Goal: Task Accomplishment & Management: Use online tool/utility

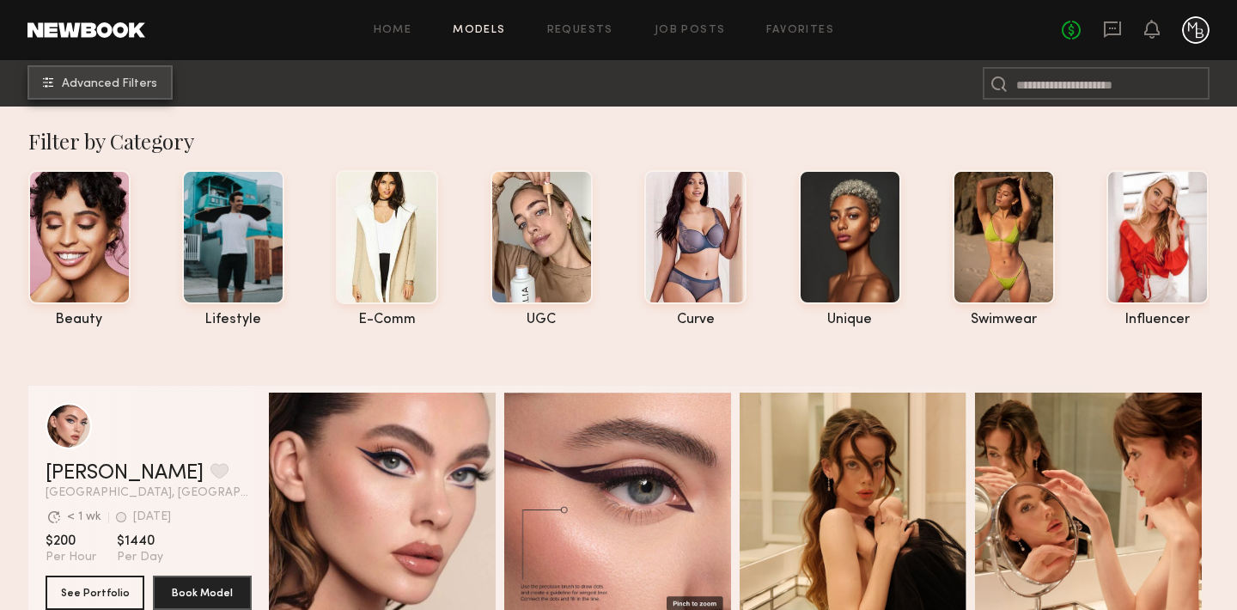
click at [111, 79] on span "Advanced Filters" at bounding box center [109, 84] width 95 height 12
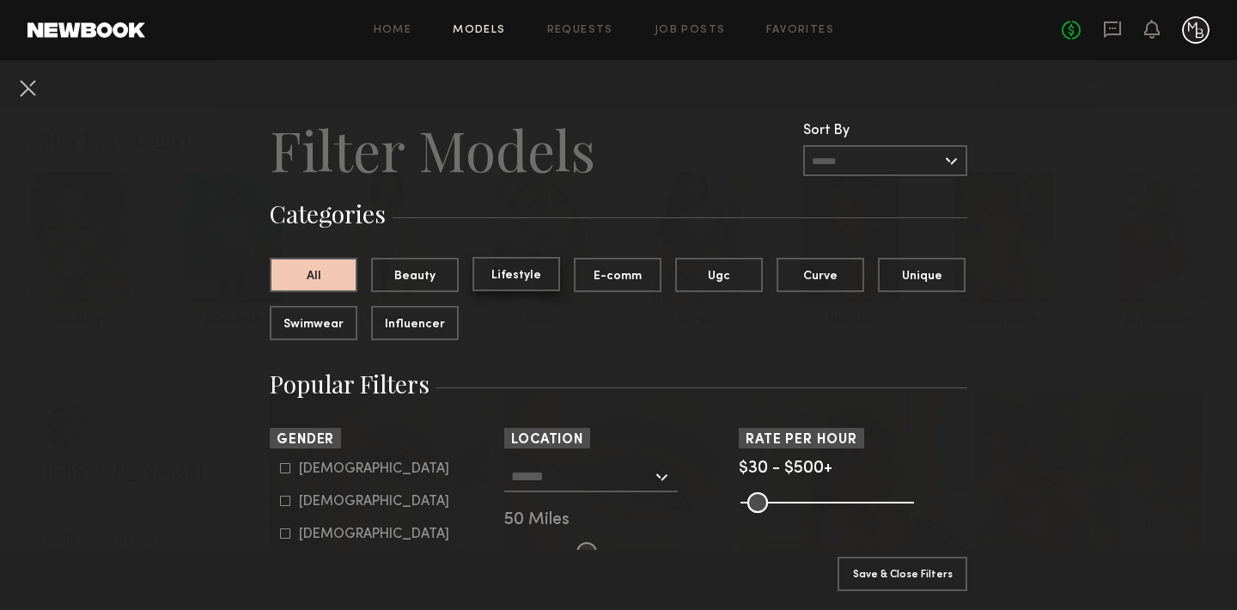
click at [515, 279] on button "Lifestyle" at bounding box center [517, 274] width 88 height 34
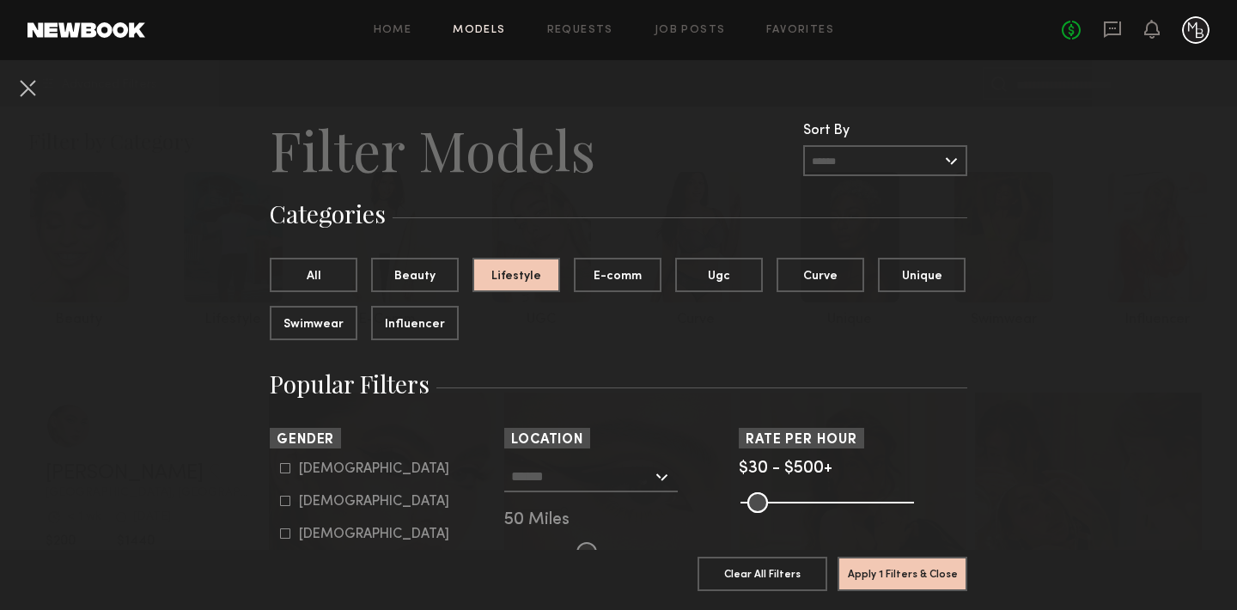
click at [288, 501] on icon at bounding box center [285, 501] width 10 height 10
type input "**"
click at [586, 471] on input "text" at bounding box center [581, 475] width 141 height 29
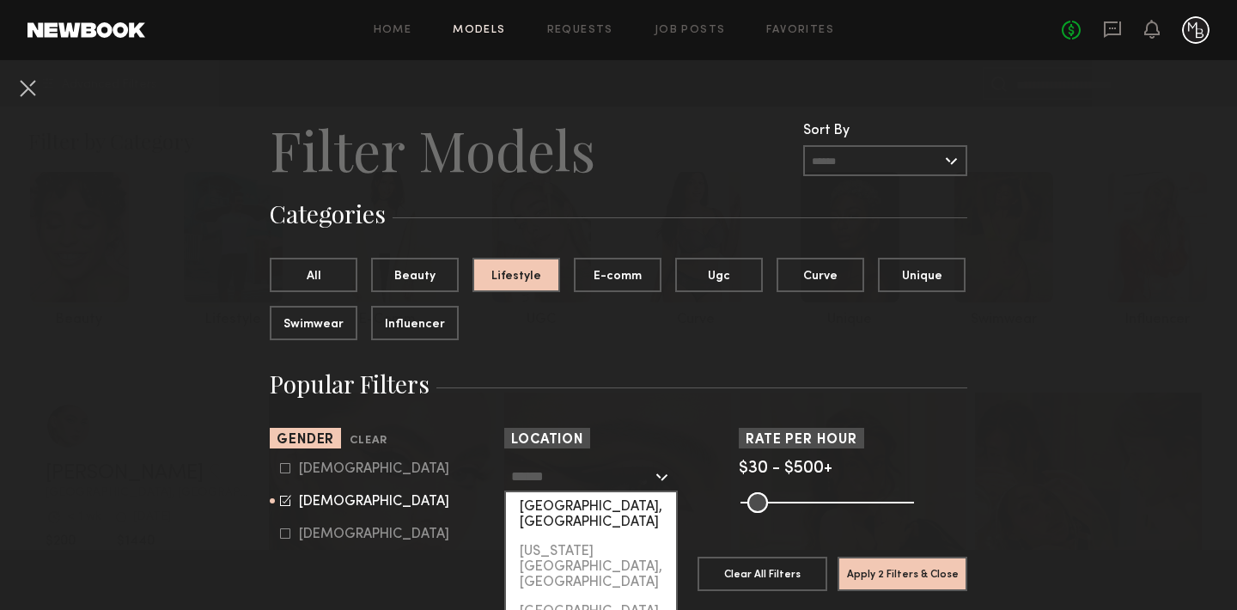
click at [581, 507] on div "[GEOGRAPHIC_DATA], [GEOGRAPHIC_DATA]" at bounding box center [591, 514] width 170 height 45
type input "**********"
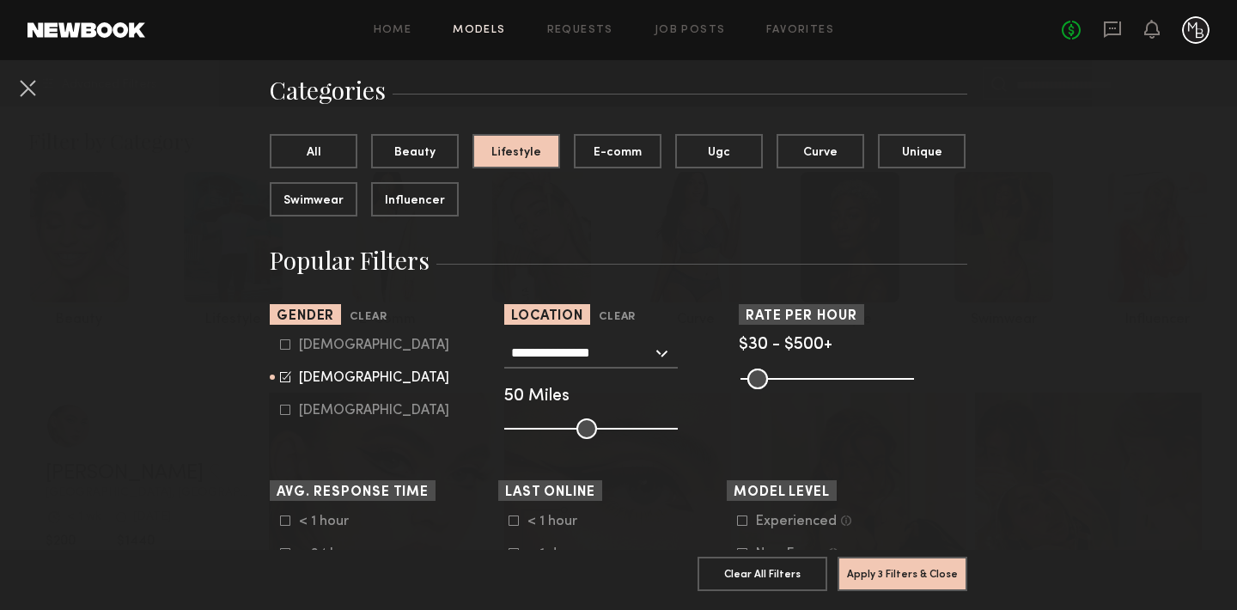
scroll to position [128, 0]
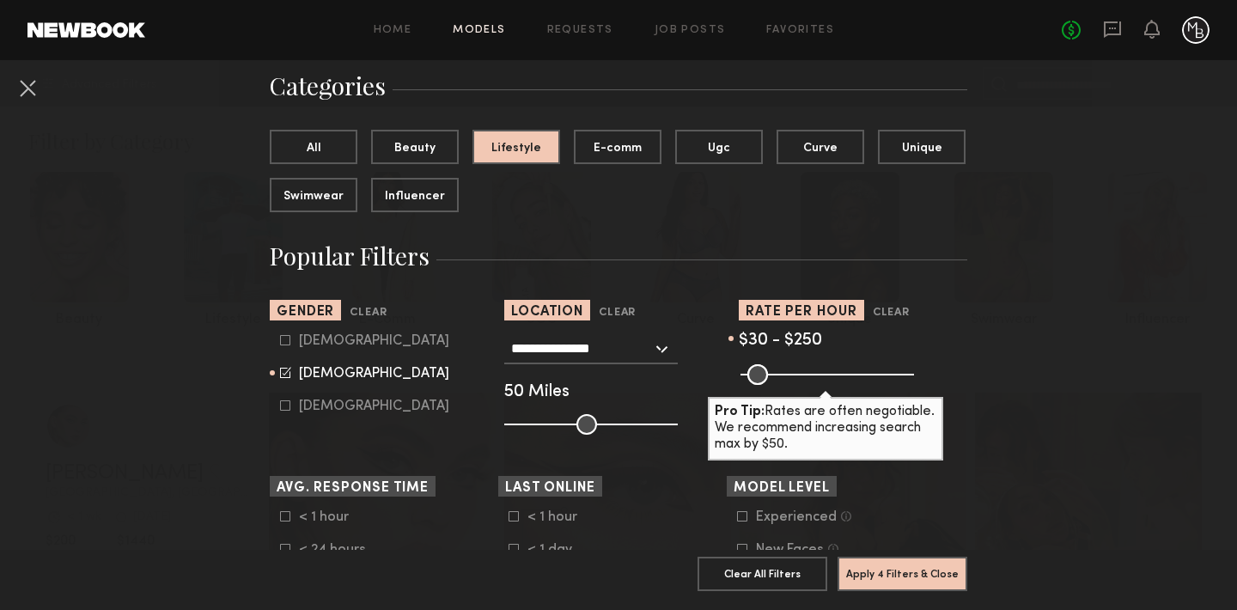
drag, startPoint x: 898, startPoint y: 371, endPoint x: 822, endPoint y: 376, distance: 75.8
type input "***"
click at [822, 376] on input "range" at bounding box center [828, 374] width 174 height 21
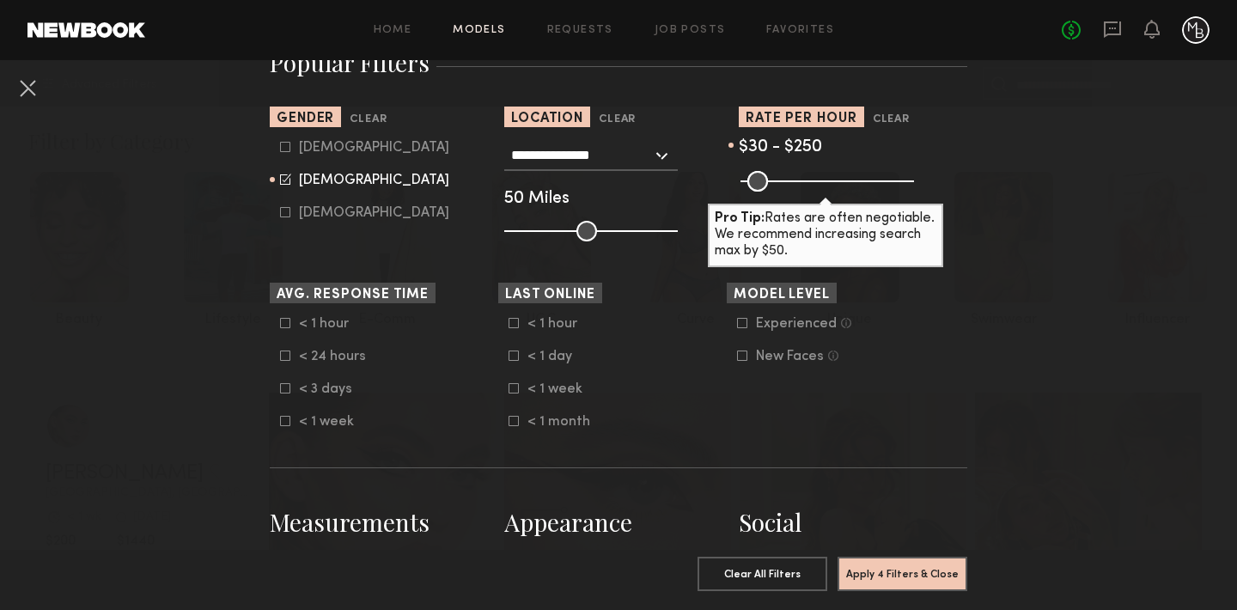
scroll to position [333, 0]
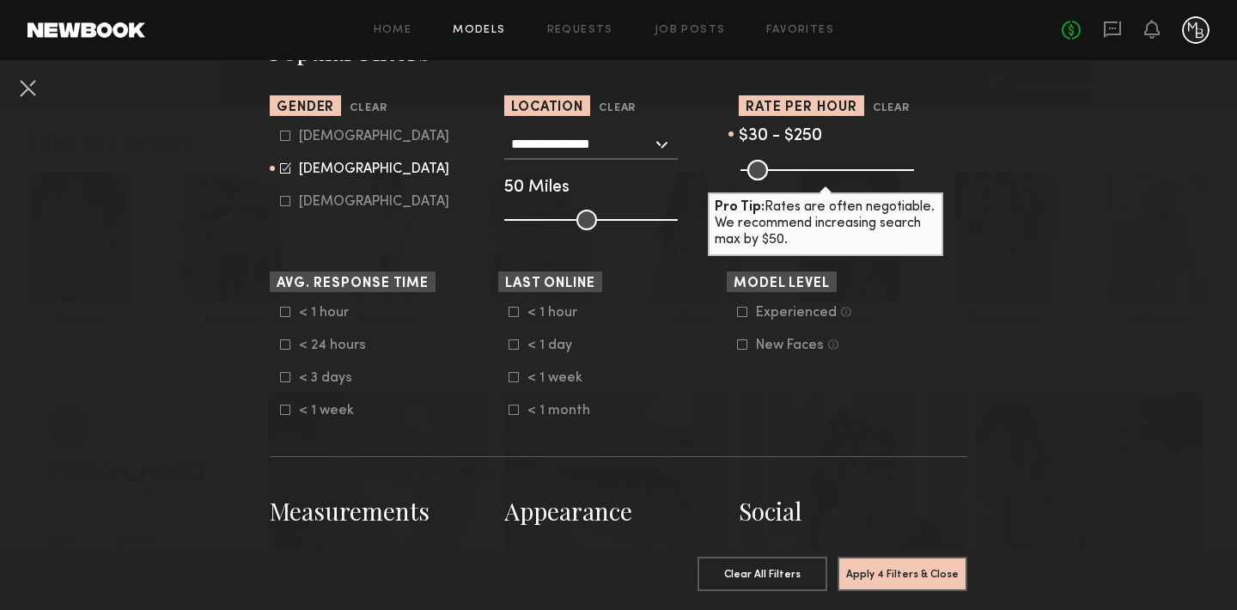
click at [740, 310] on icon at bounding box center [742, 312] width 10 height 10
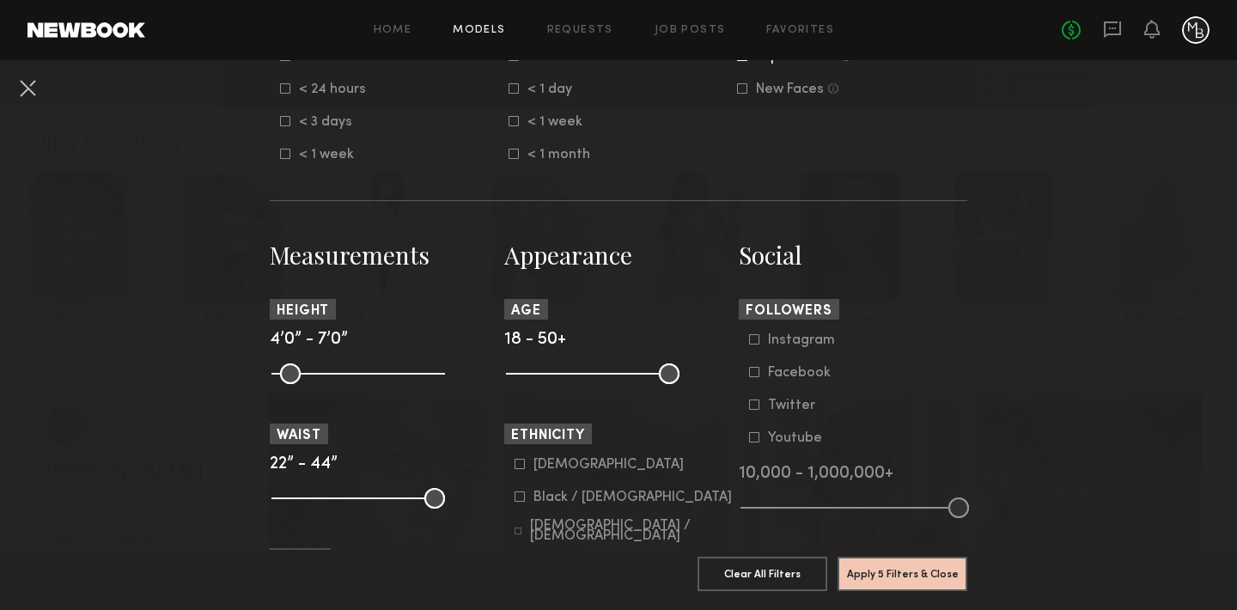
scroll to position [595, 0]
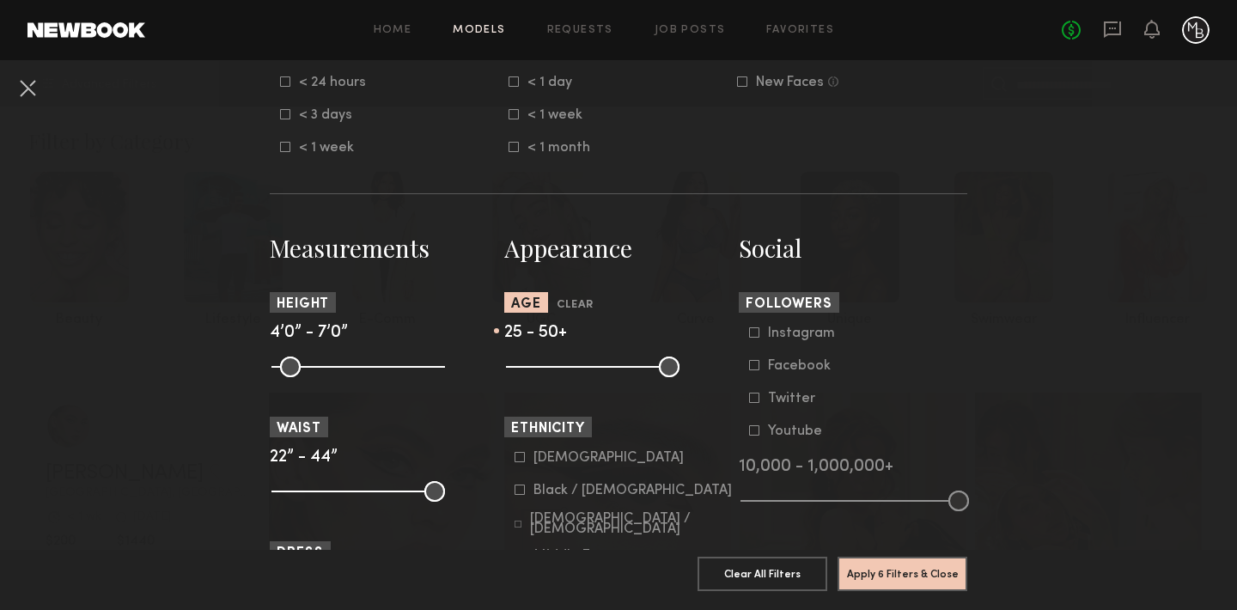
drag, startPoint x: 514, startPoint y: 373, endPoint x: 550, endPoint y: 369, distance: 36.3
type input "**"
click at [550, 369] on input "range" at bounding box center [593, 367] width 174 height 21
drag, startPoint x: 671, startPoint y: 366, endPoint x: 599, endPoint y: 371, distance: 72.4
type input "**"
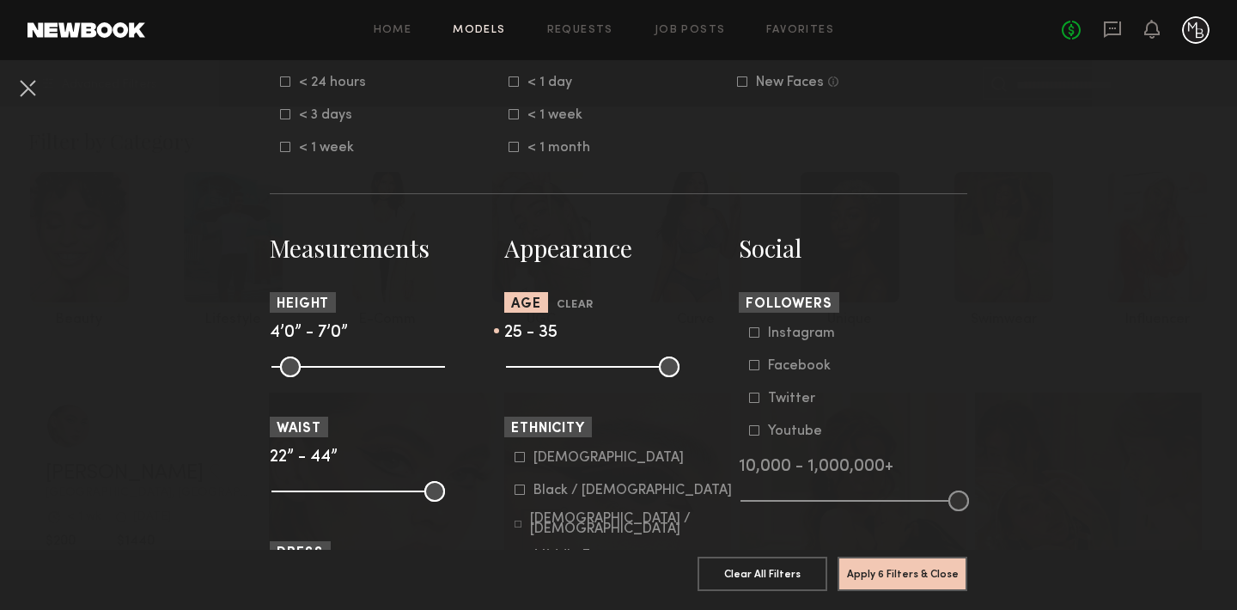
click at [599, 371] on input "range" at bounding box center [593, 367] width 174 height 21
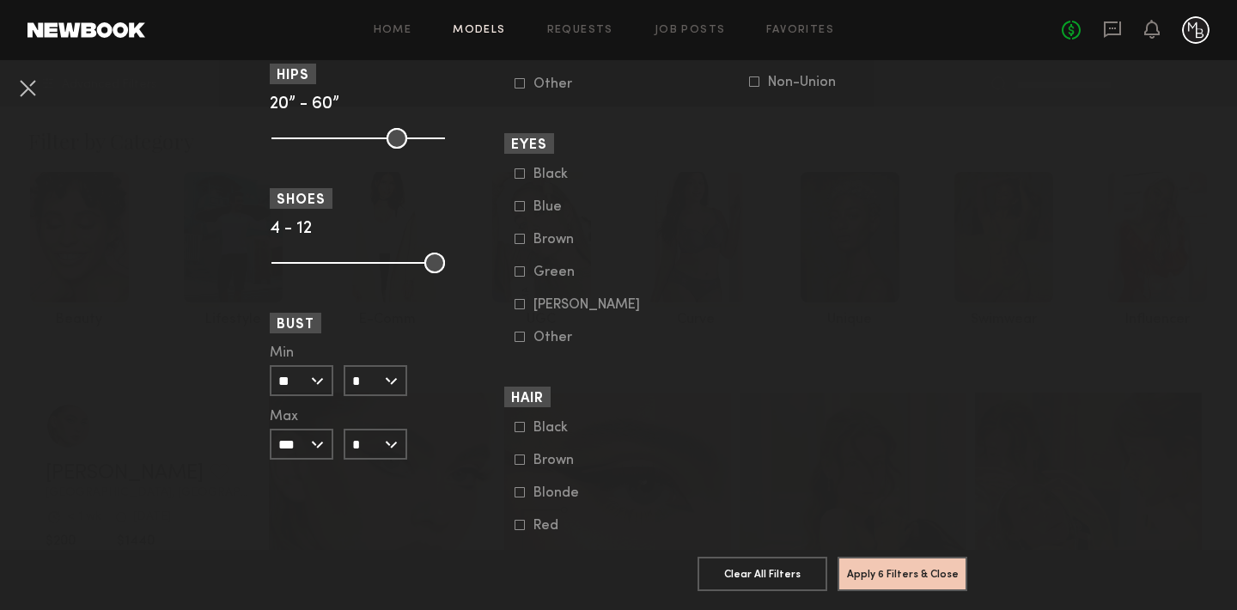
scroll to position [1345, 0]
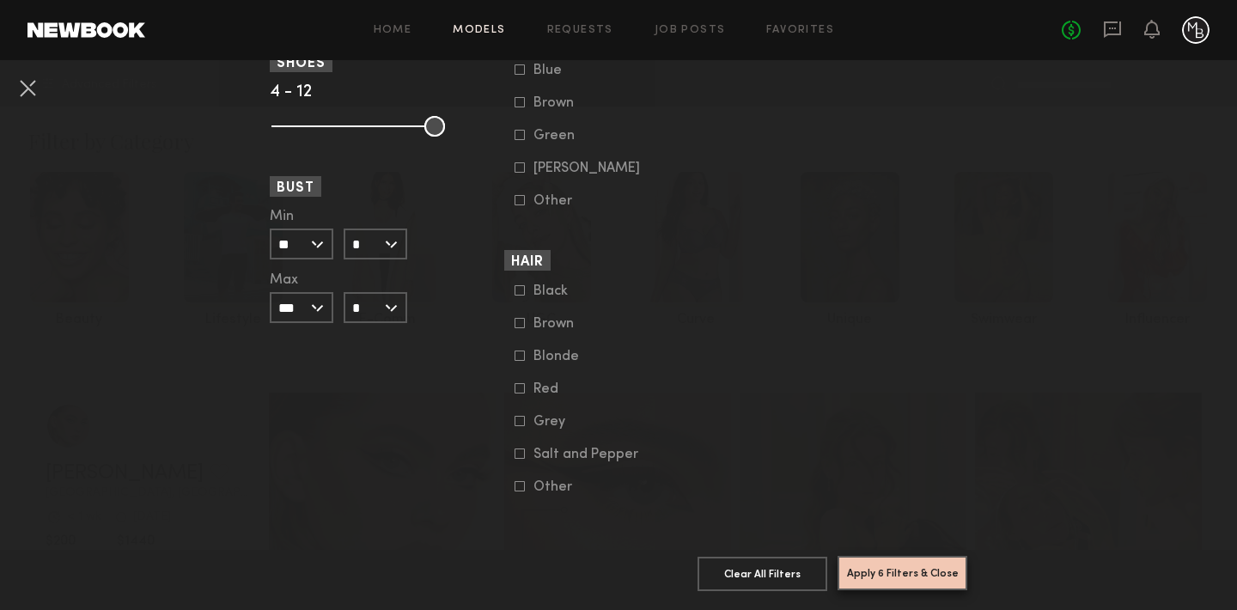
click at [894, 569] on button "Apply 6 Filters & Close" at bounding box center [903, 573] width 130 height 34
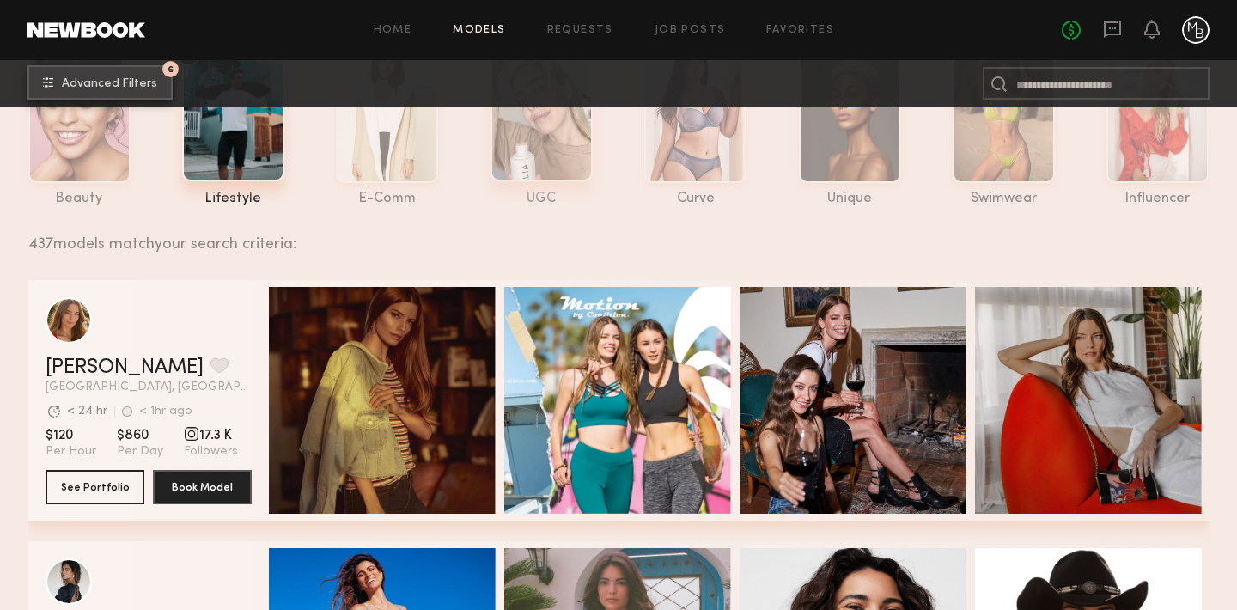
scroll to position [128, 0]
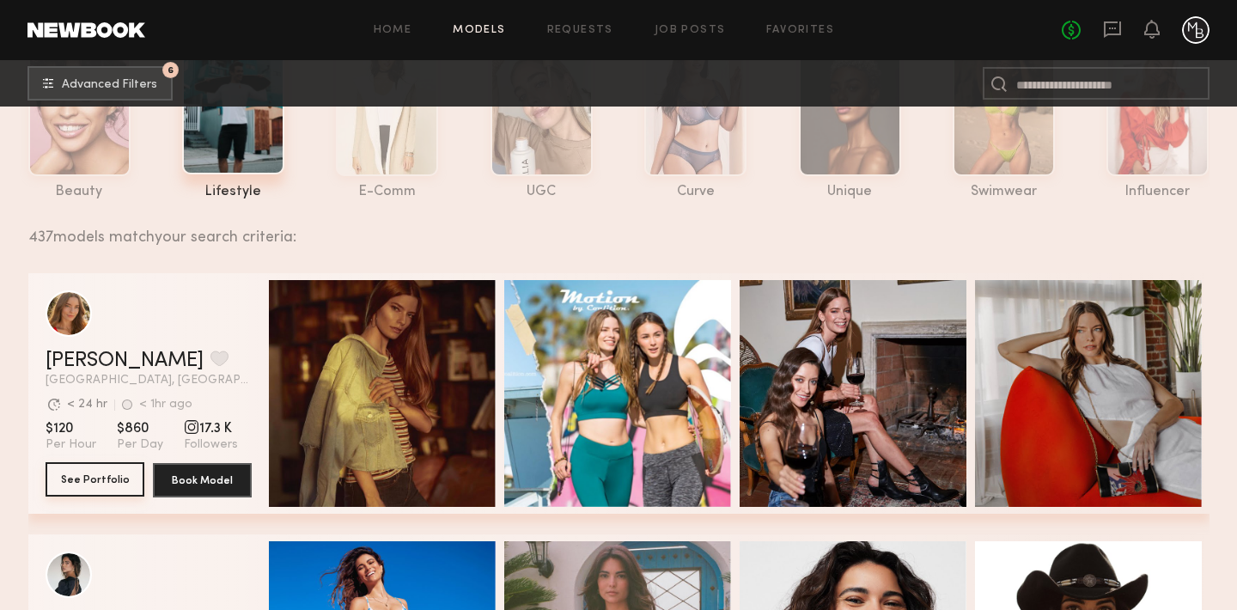
click at [90, 483] on button "See Portfolio" at bounding box center [95, 479] width 99 height 34
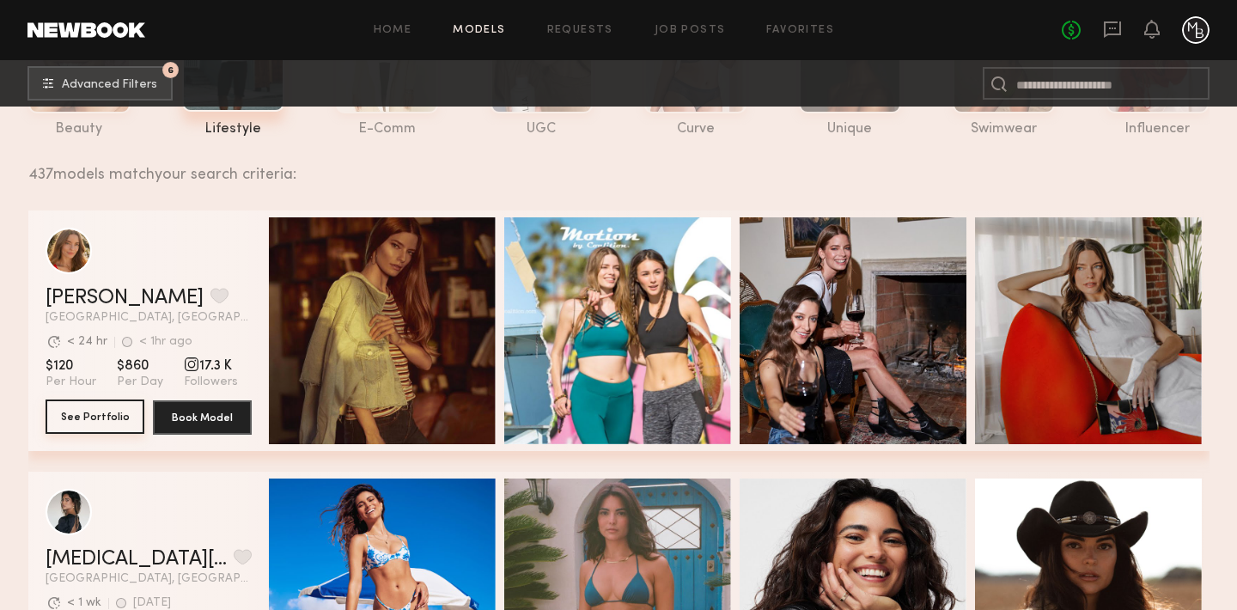
scroll to position [454, 0]
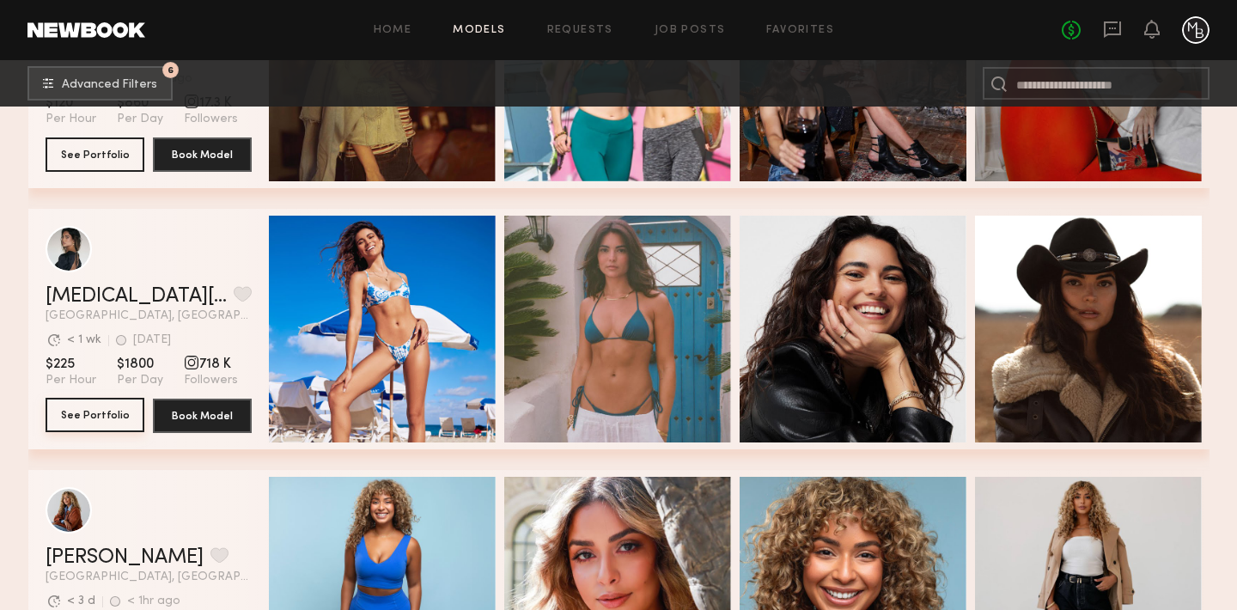
click at [80, 412] on button "See Portfolio" at bounding box center [95, 415] width 99 height 34
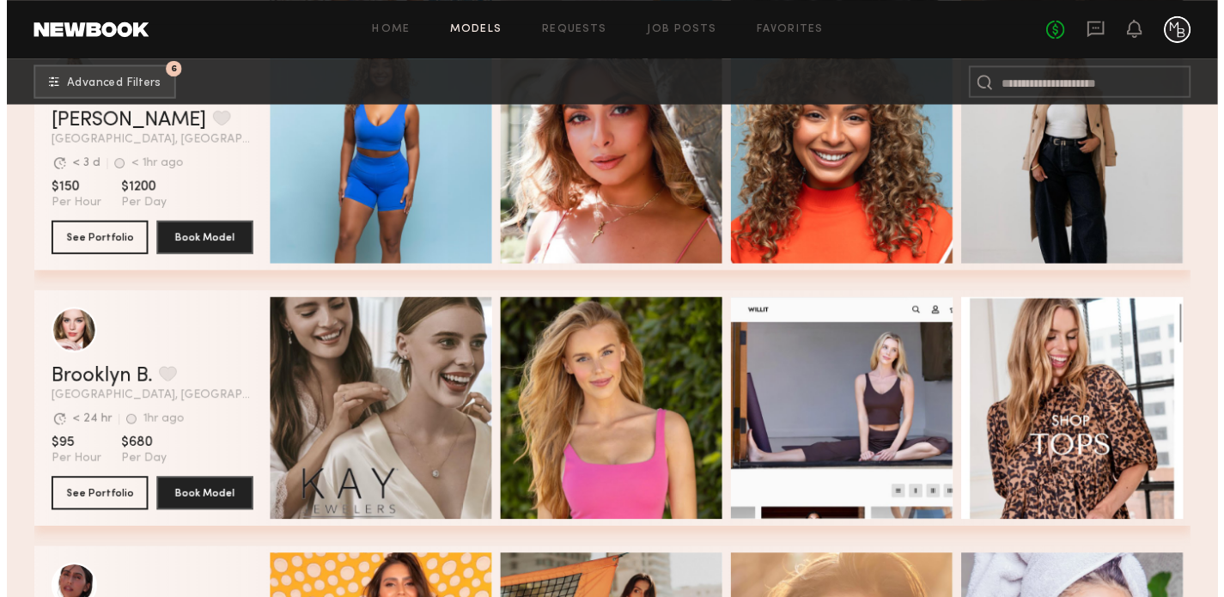
scroll to position [1116, 0]
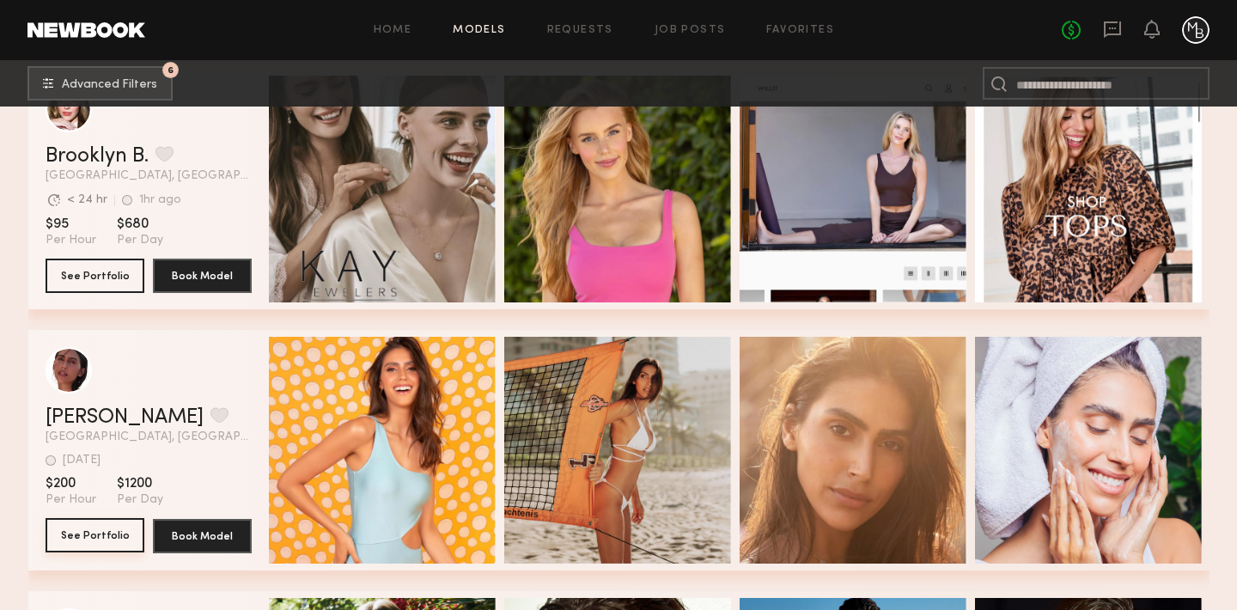
click at [88, 532] on button "See Portfolio" at bounding box center [95, 535] width 99 height 34
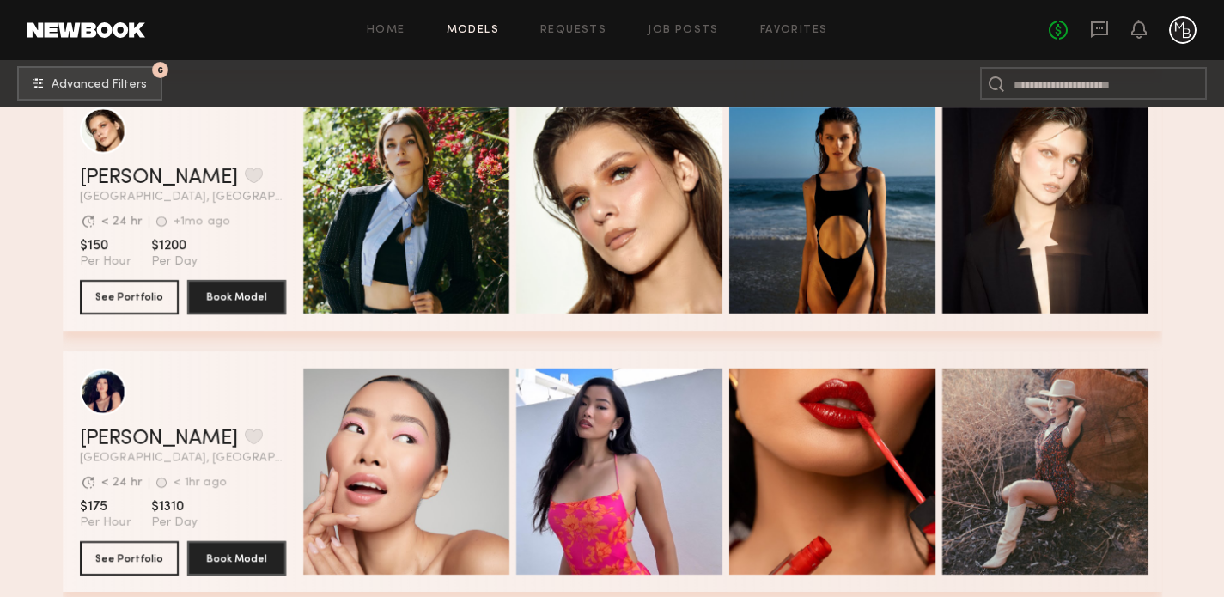
scroll to position [1677, 0]
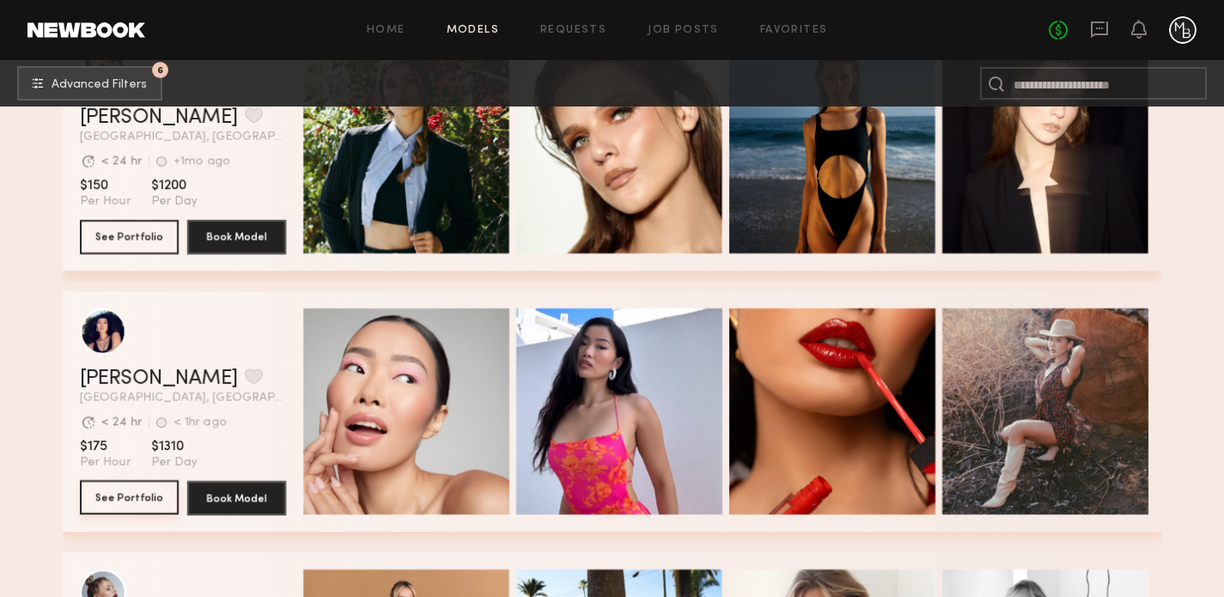
click at [120, 507] on button "See Portfolio" at bounding box center [129, 497] width 99 height 34
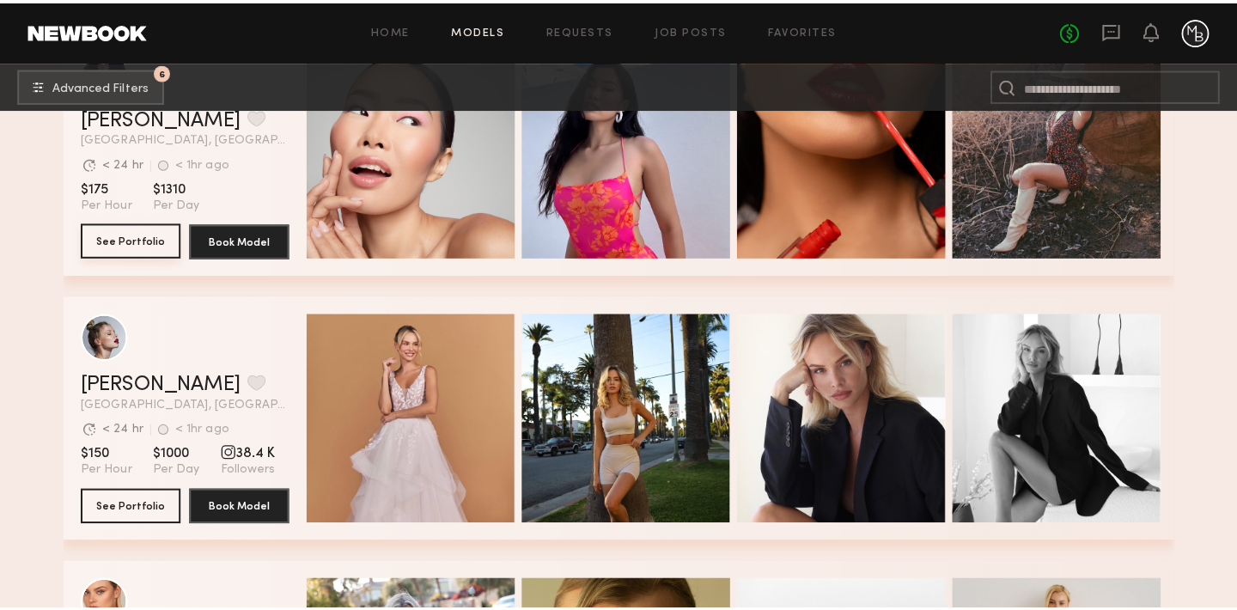
scroll to position [1973, 0]
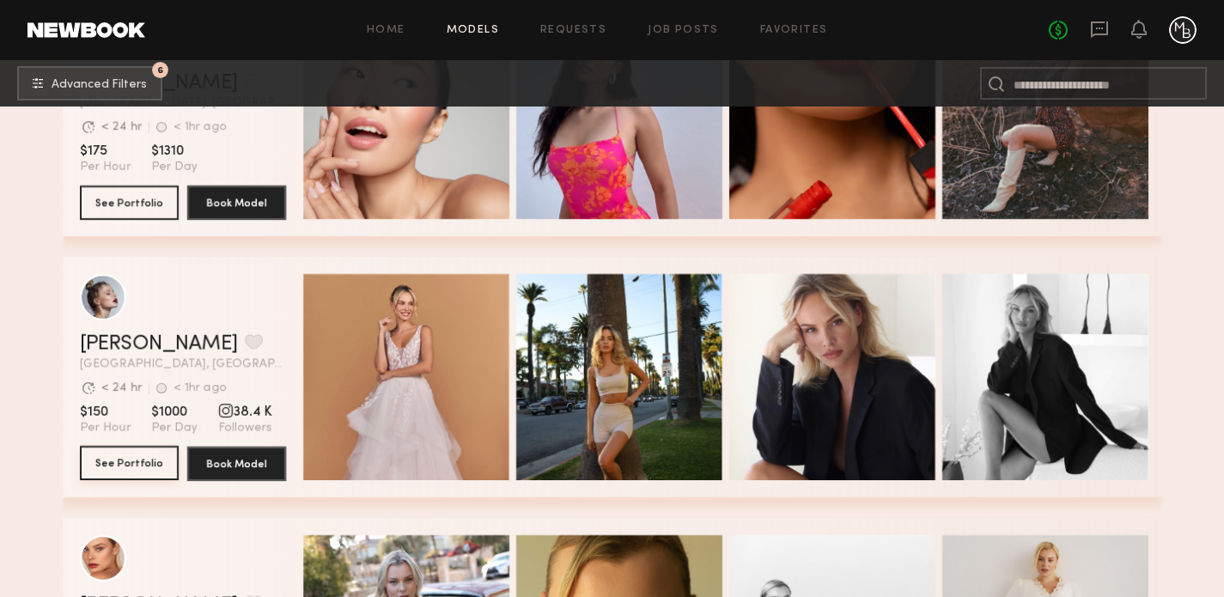
click at [113, 461] on button "See Portfolio" at bounding box center [129, 463] width 99 height 34
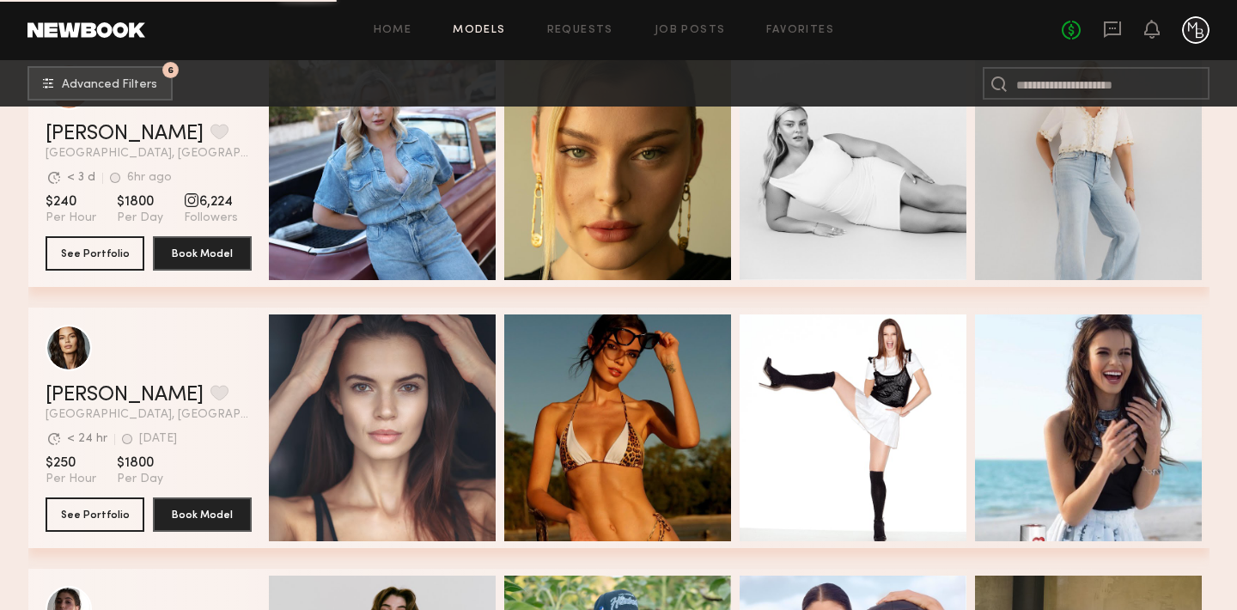
scroll to position [2460, 0]
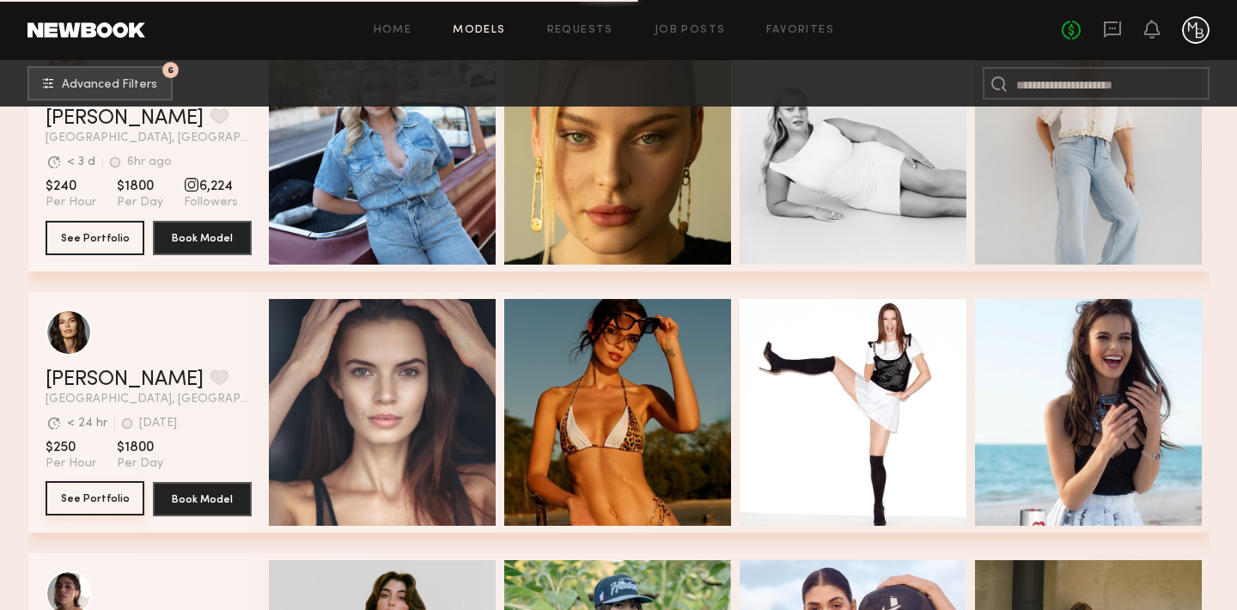
click at [87, 506] on button "See Portfolio" at bounding box center [95, 498] width 99 height 34
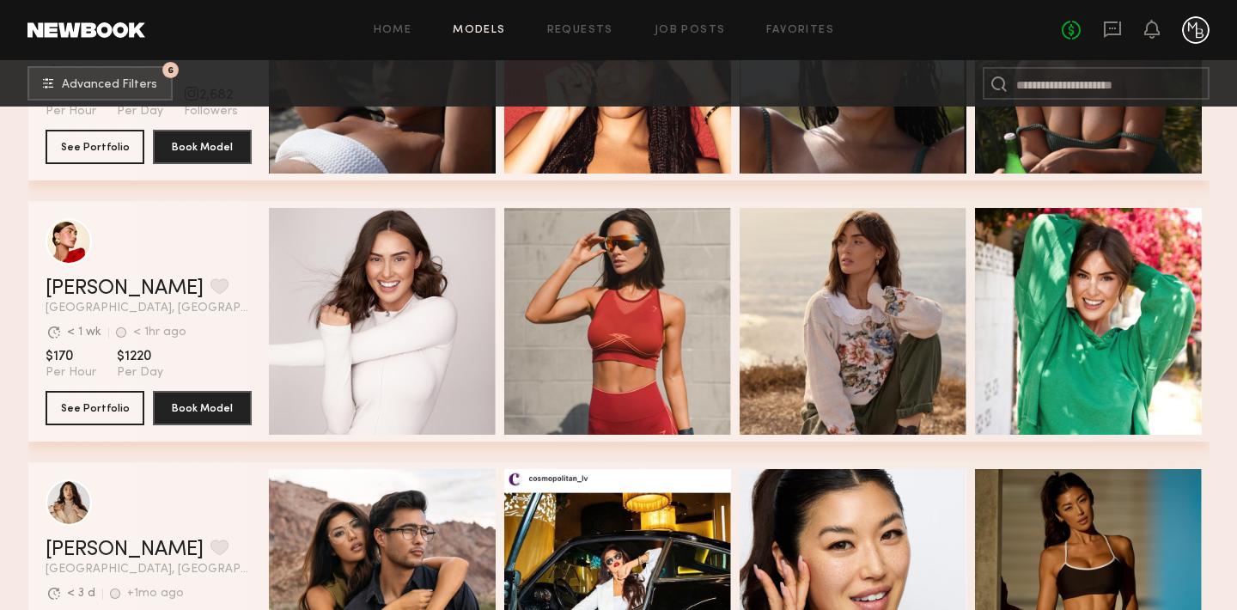
scroll to position [4095, 0]
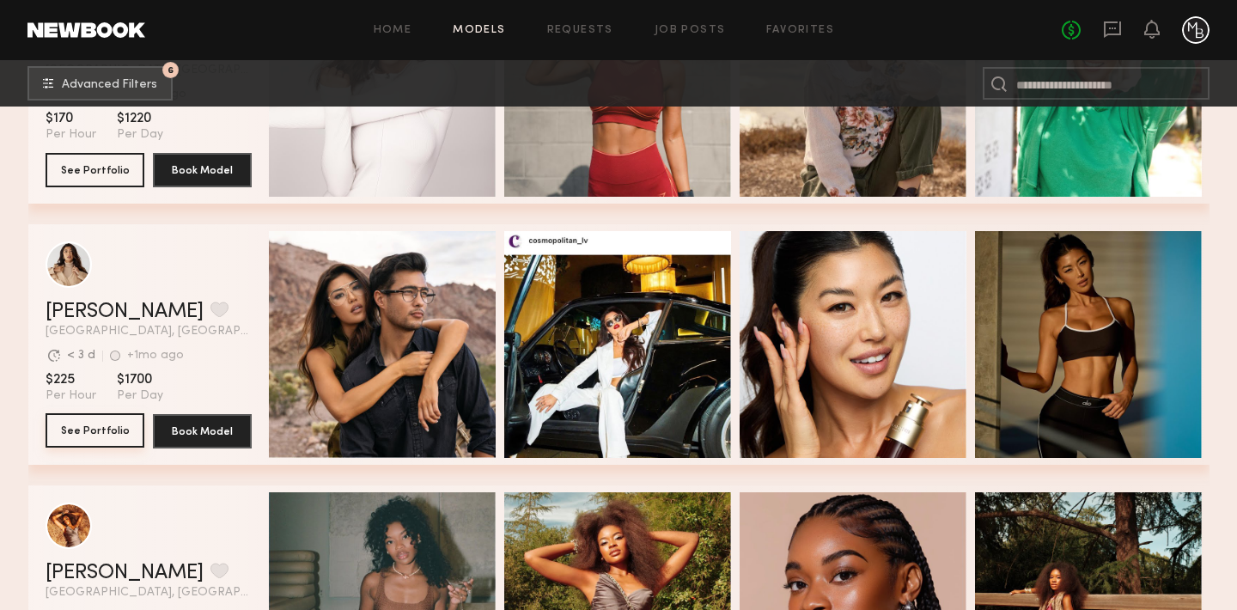
click at [85, 424] on button "See Portfolio" at bounding box center [95, 430] width 99 height 34
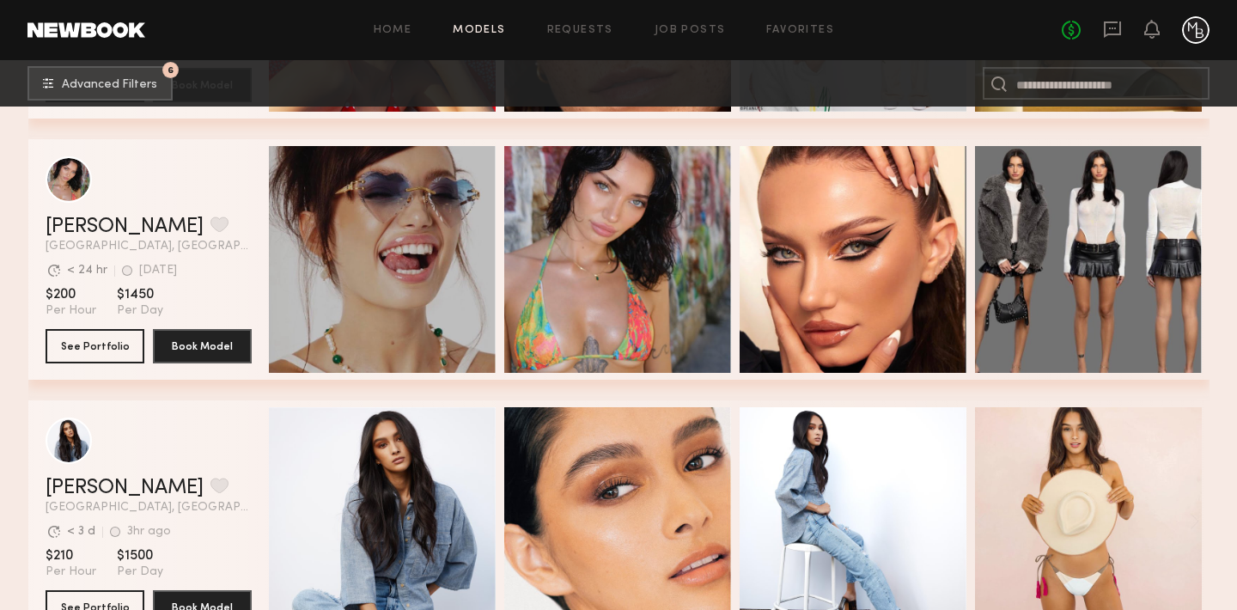
scroll to position [4996, 0]
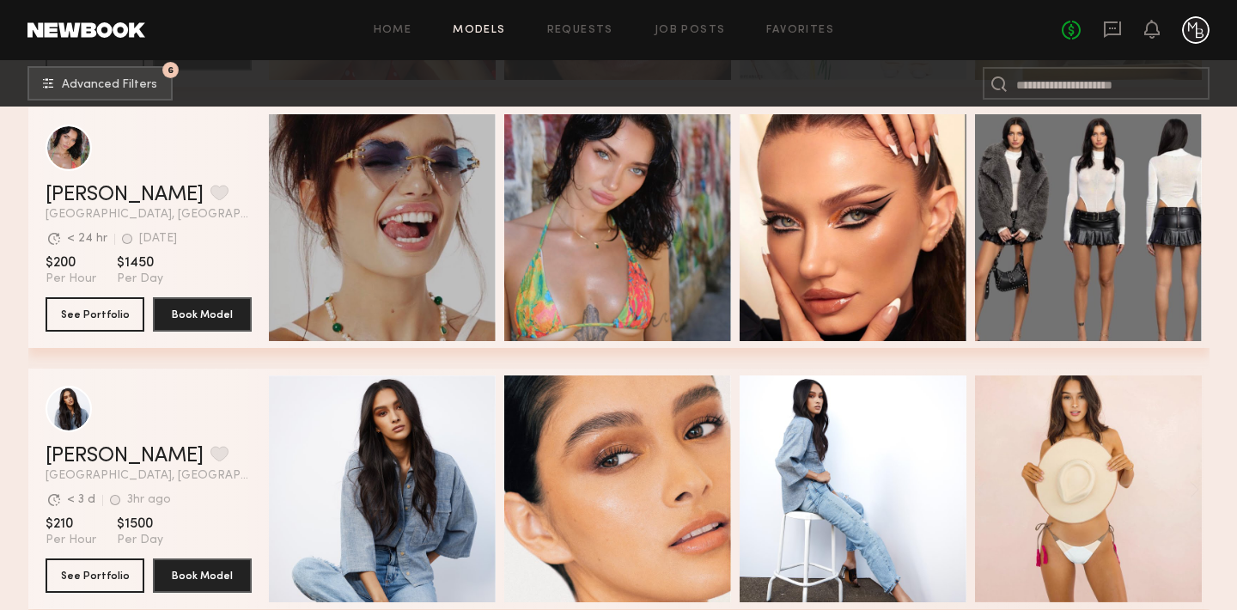
click at [413, 275] on div "Quick Preview" at bounding box center [382, 227] width 227 height 227
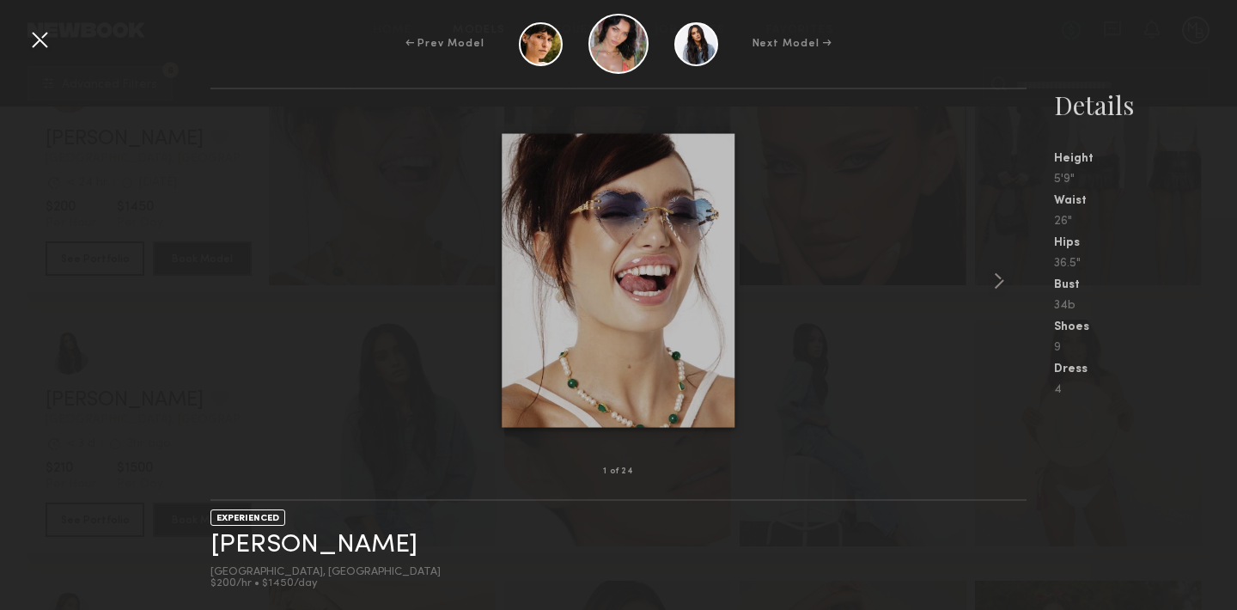
scroll to position [5047, 0]
click at [43, 45] on div at bounding box center [39, 39] width 27 height 27
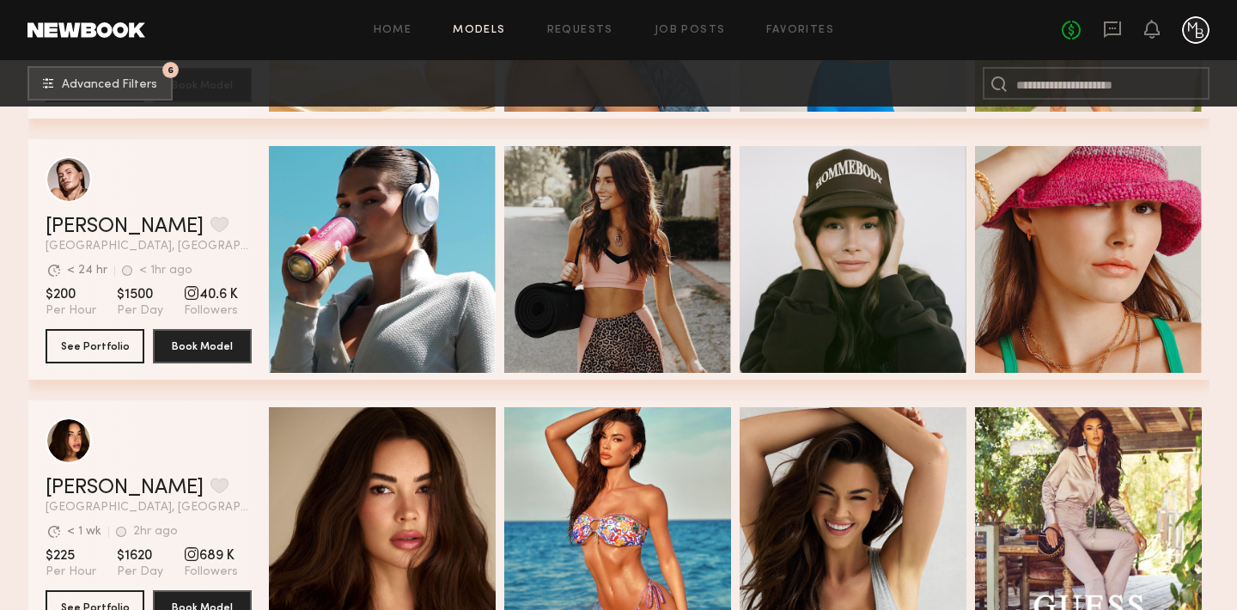
scroll to position [5830, 0]
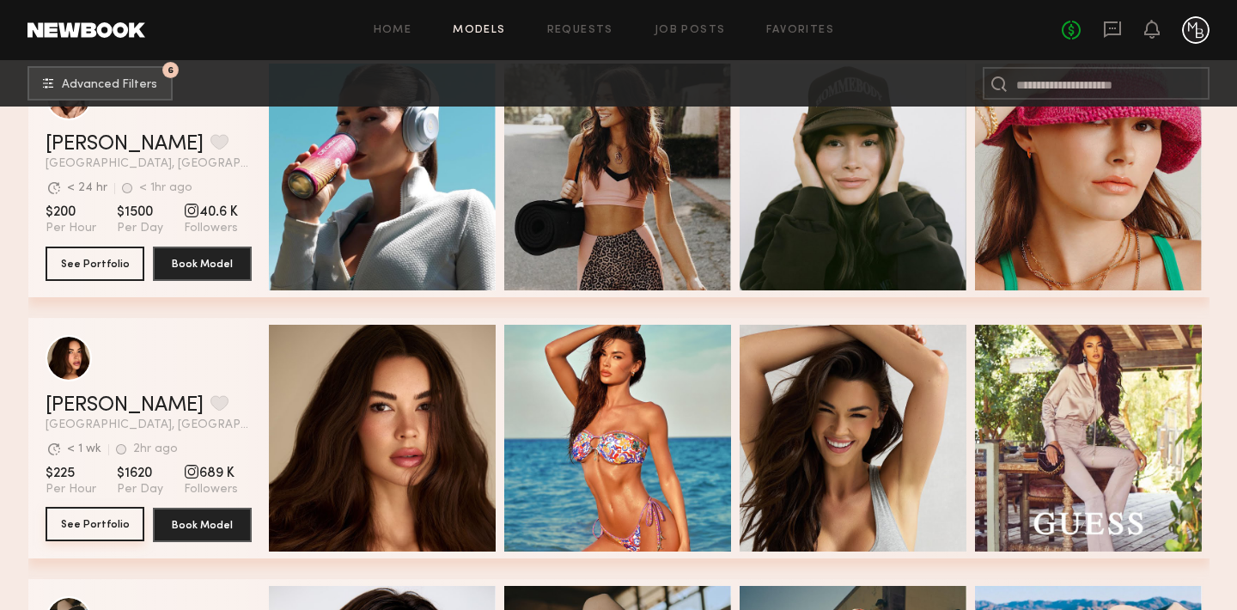
click at [102, 528] on button "See Portfolio" at bounding box center [95, 524] width 99 height 34
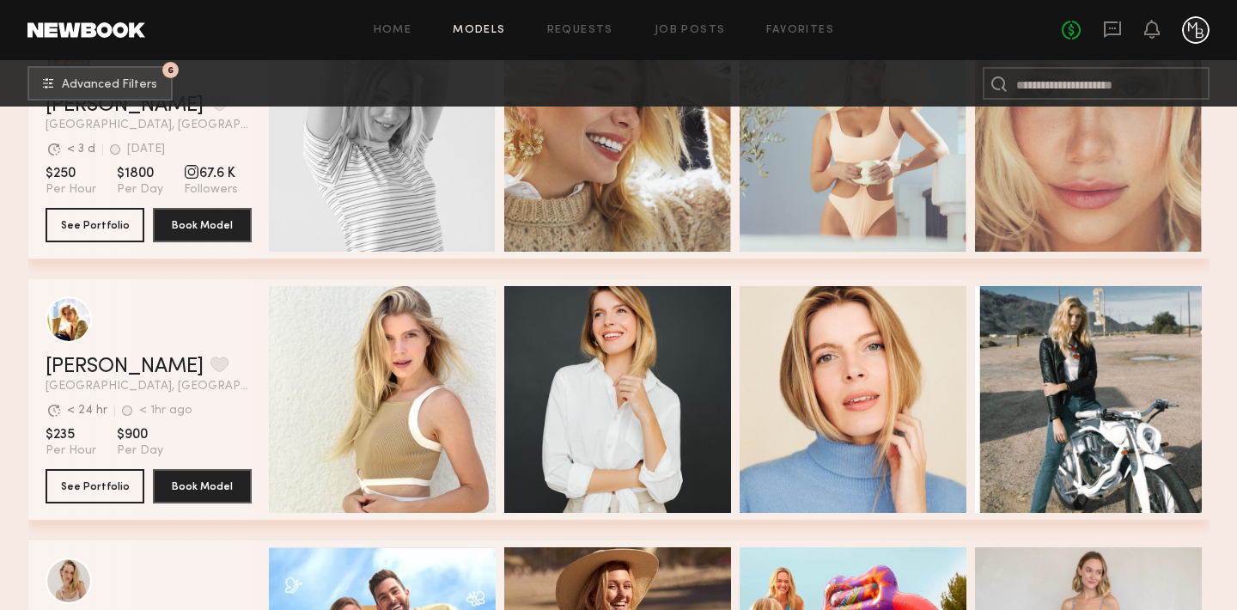
scroll to position [8001, 0]
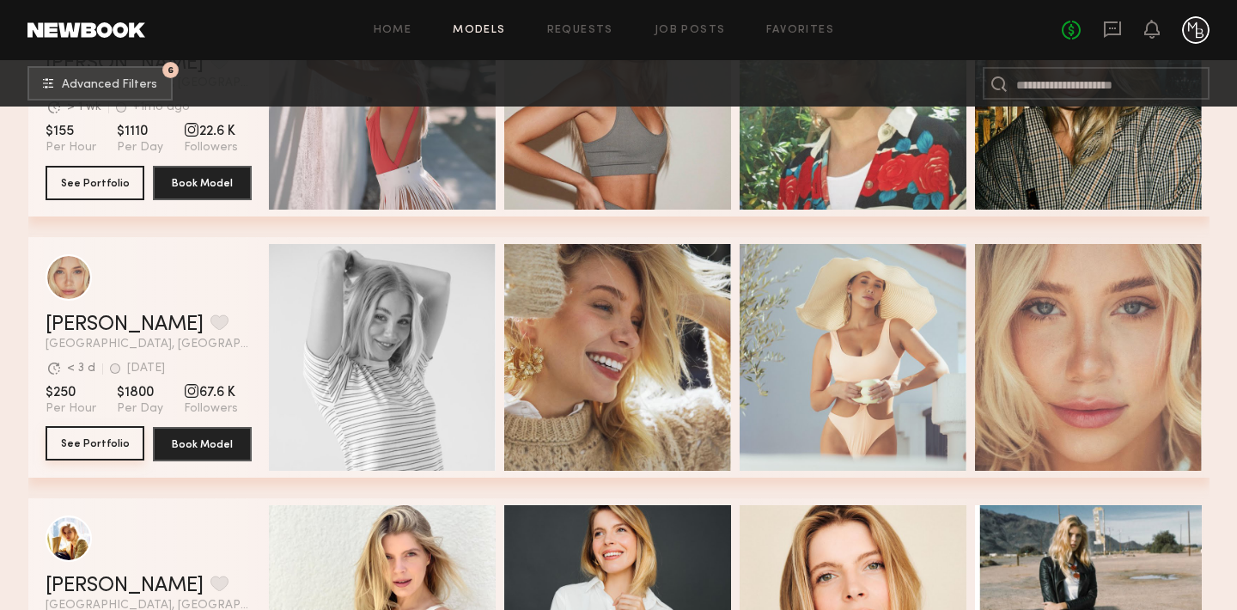
click at [71, 455] on button "See Portfolio" at bounding box center [95, 443] width 99 height 34
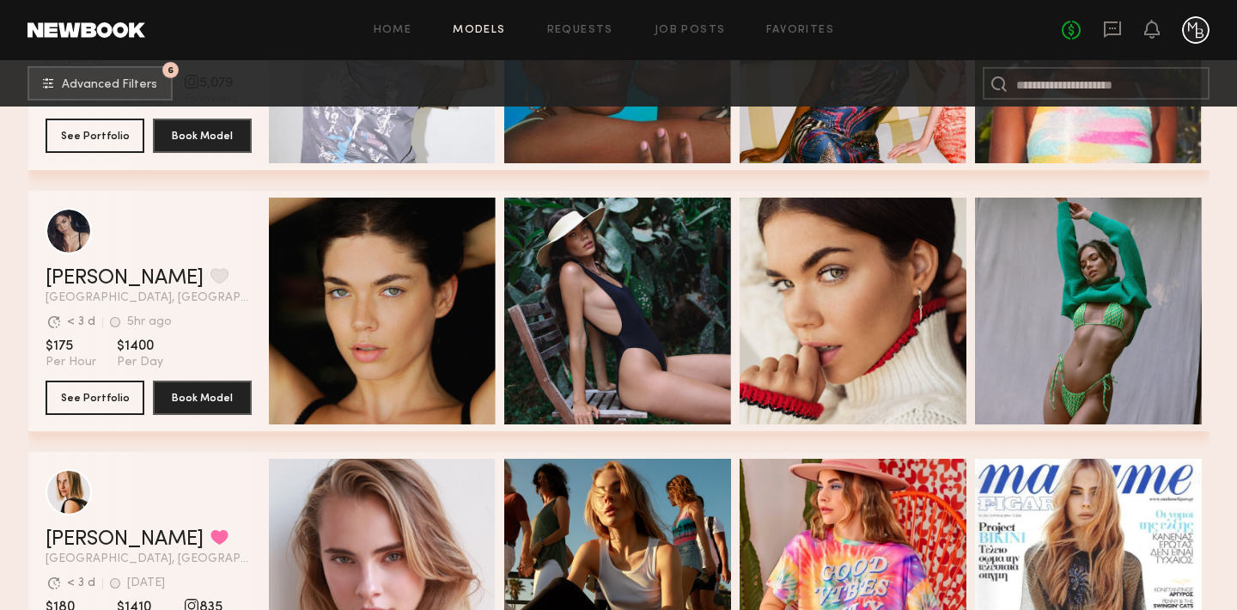
scroll to position [12751, 0]
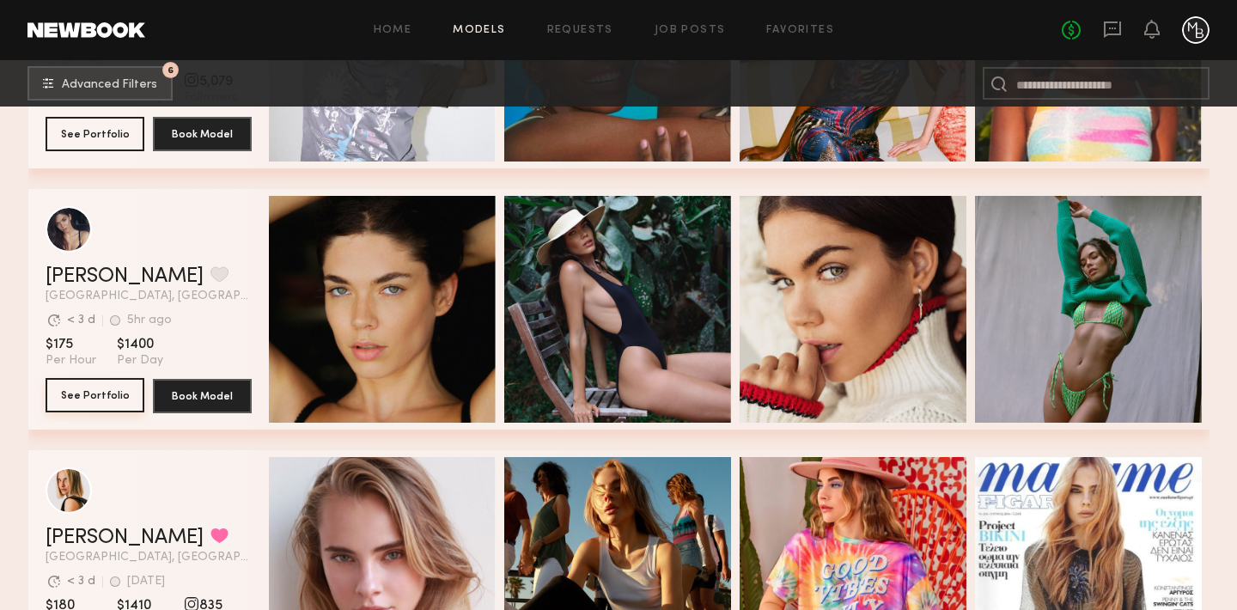
click at [96, 389] on button "See Portfolio" at bounding box center [95, 395] width 99 height 34
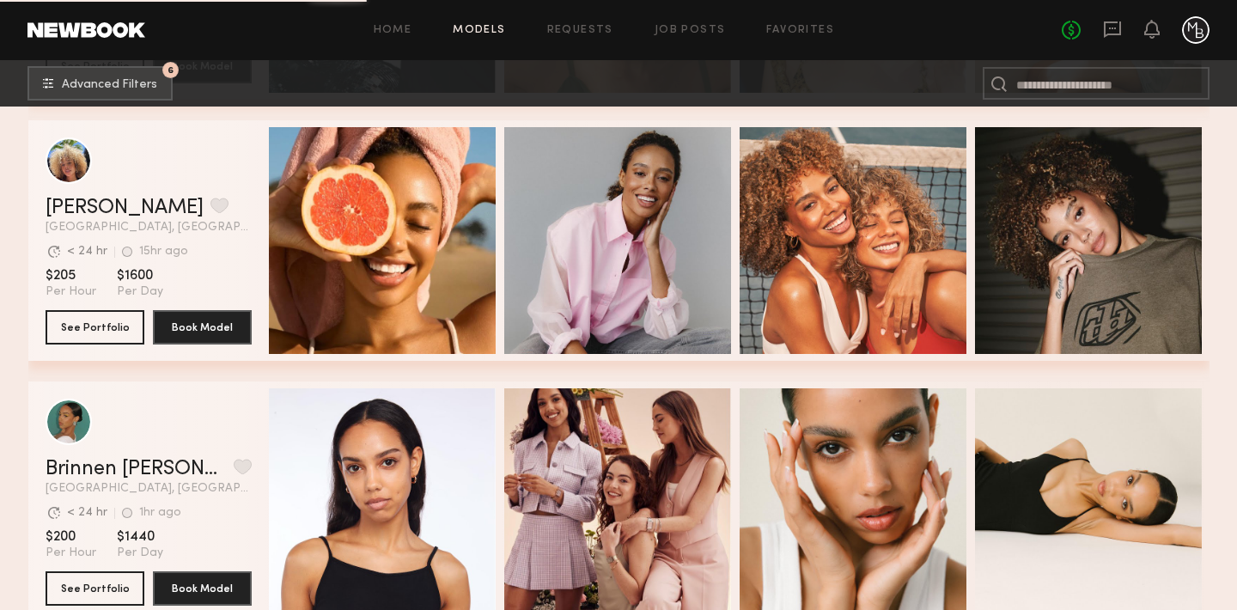
scroll to position [14329, 0]
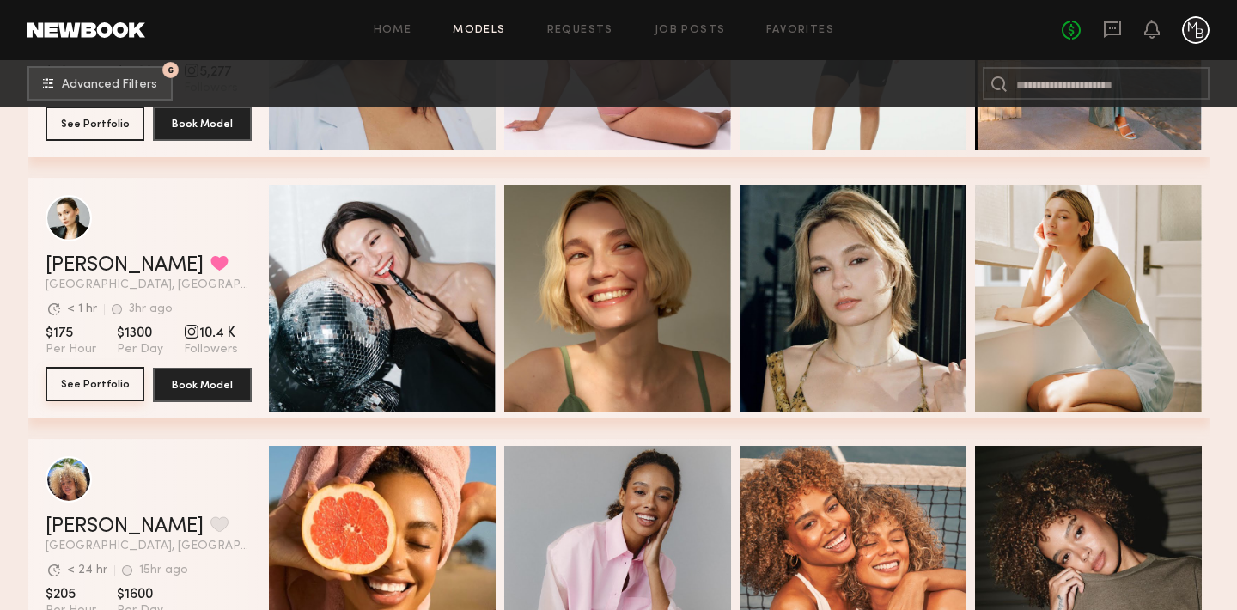
click at [80, 385] on button "See Portfolio" at bounding box center [95, 384] width 99 height 34
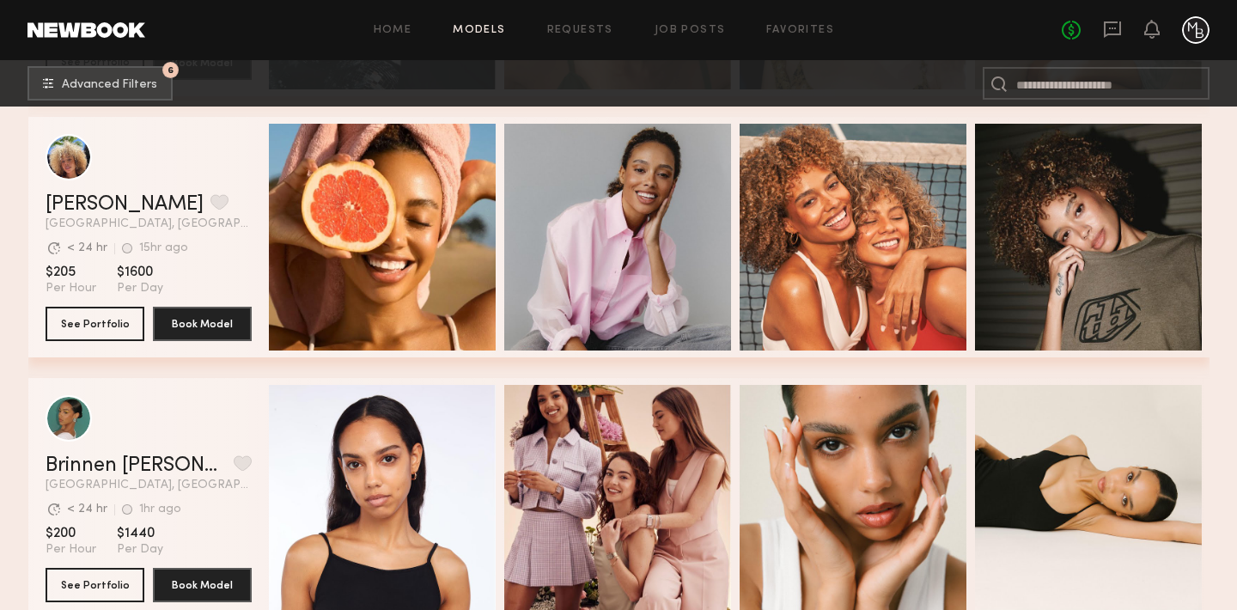
scroll to position [14672, 0]
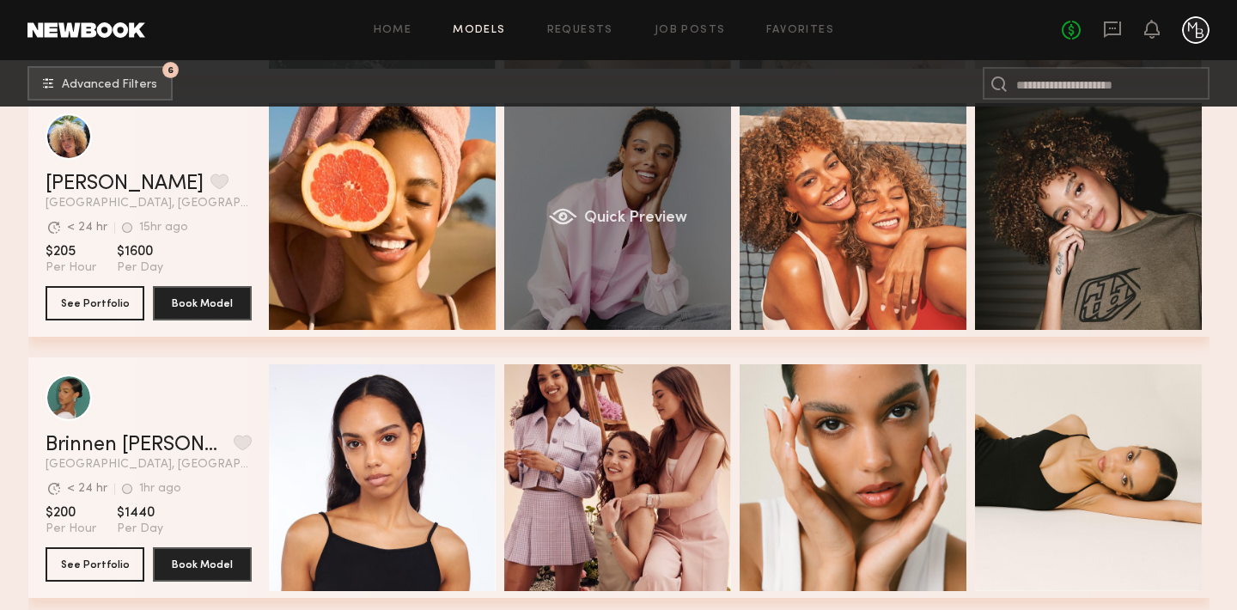
click at [621, 229] on div "Quick Preview" at bounding box center [617, 216] width 227 height 227
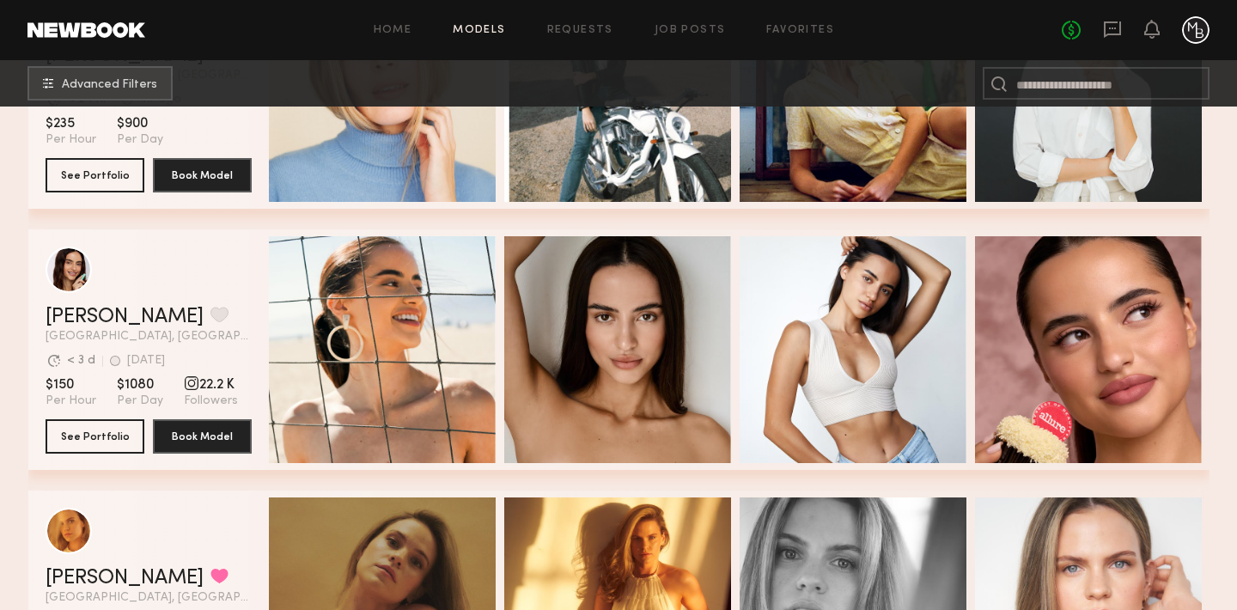
scroll to position [2849, 0]
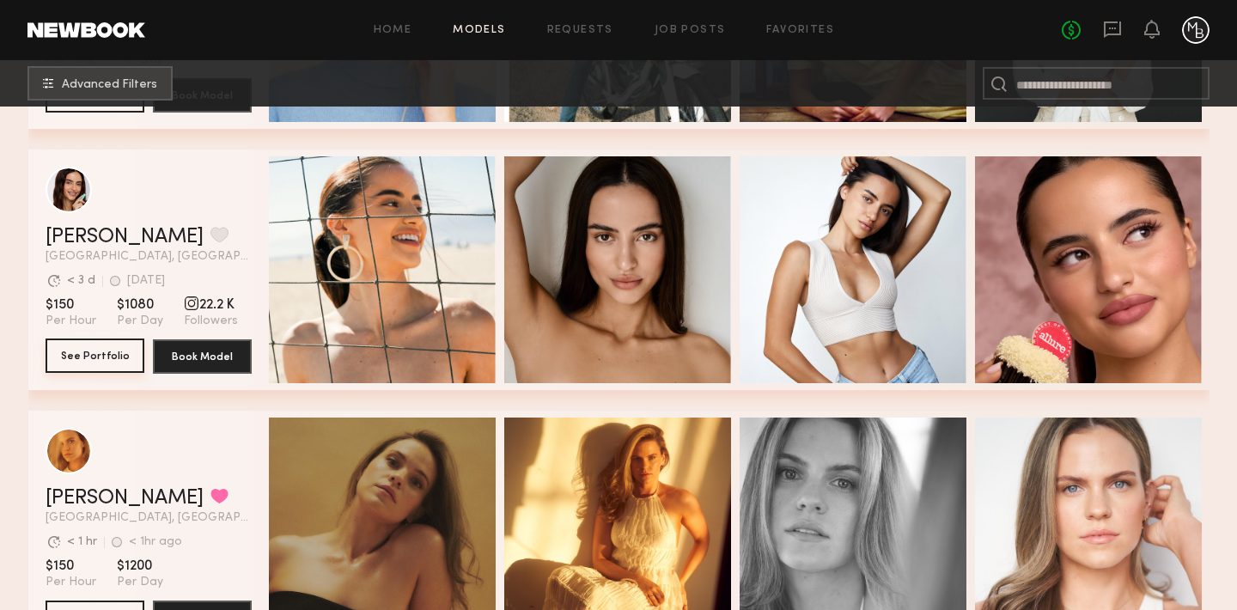
click at [79, 351] on button "See Portfolio" at bounding box center [95, 356] width 99 height 34
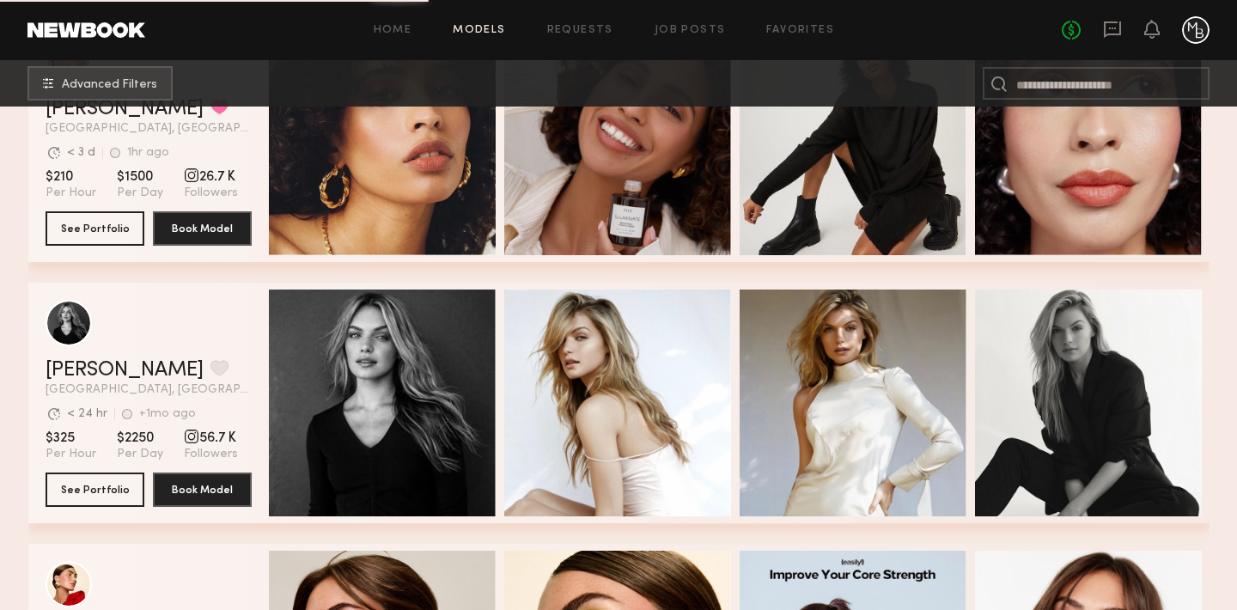
scroll to position [9018, 0]
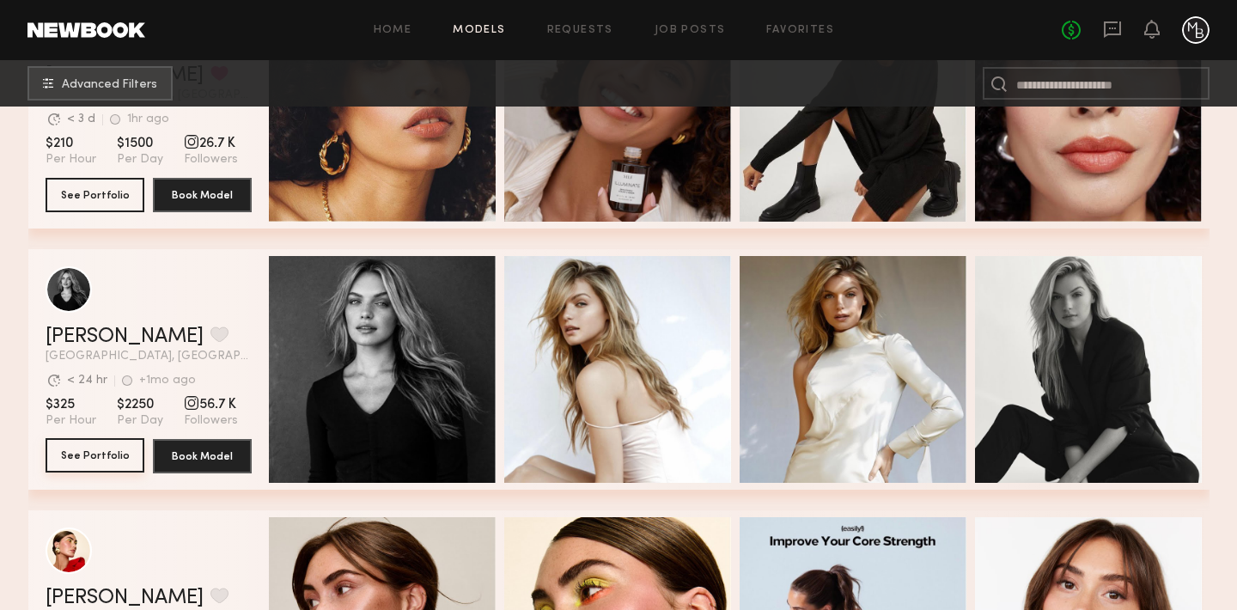
click at [80, 461] on button "See Portfolio" at bounding box center [95, 455] width 99 height 34
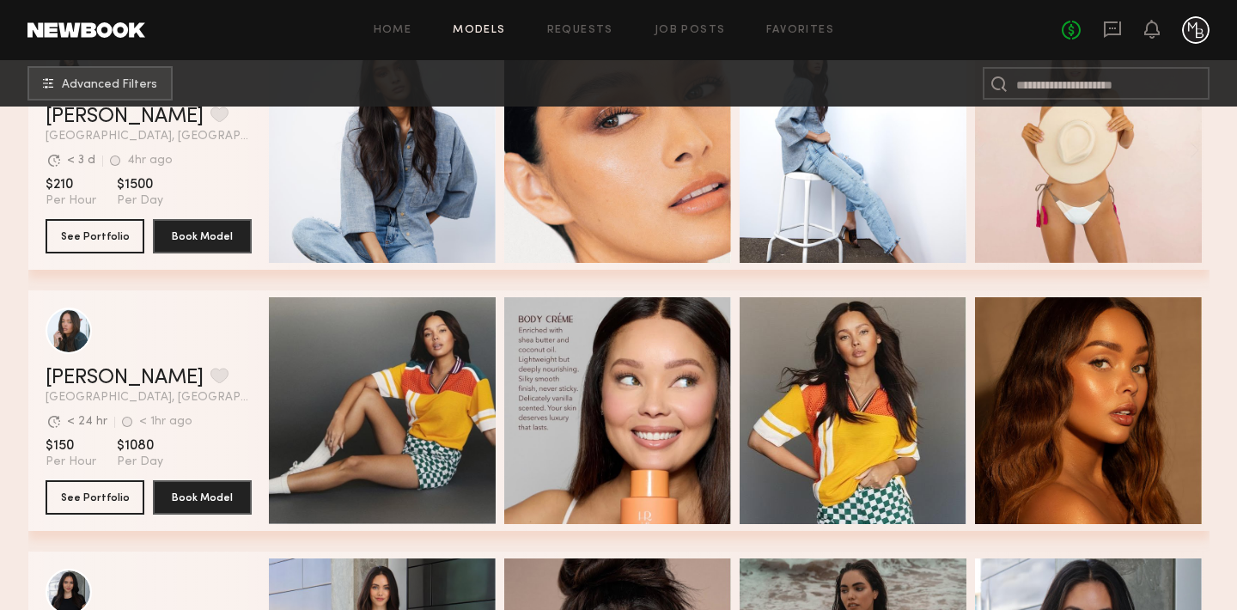
scroll to position [10028, 0]
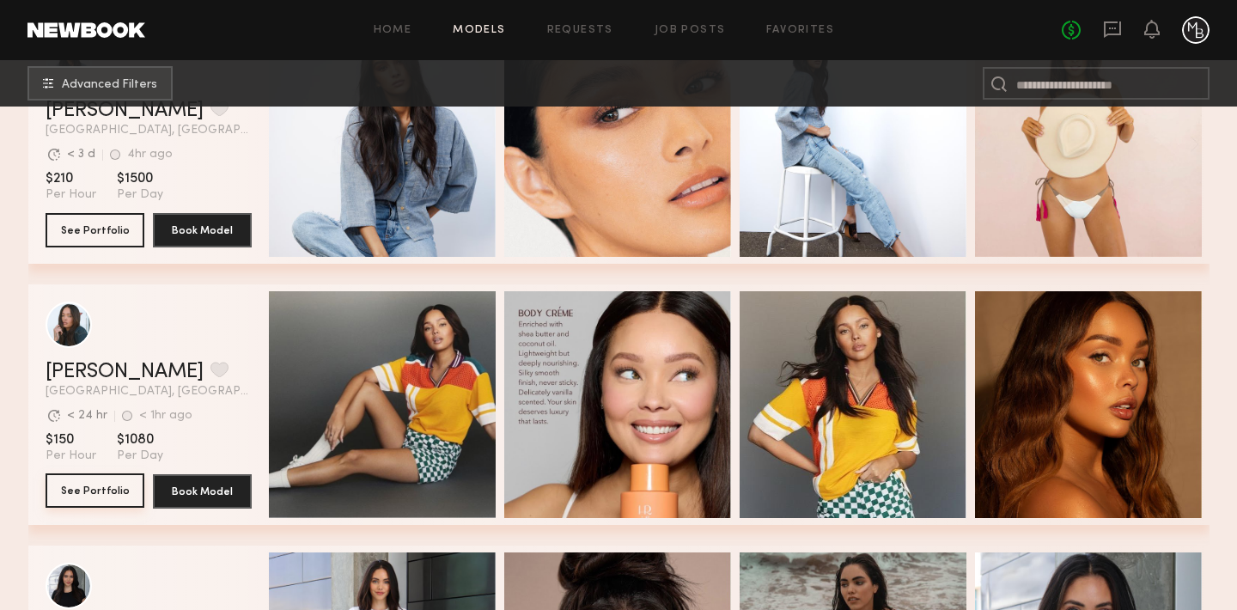
click at [71, 494] on button "See Portfolio" at bounding box center [95, 490] width 99 height 34
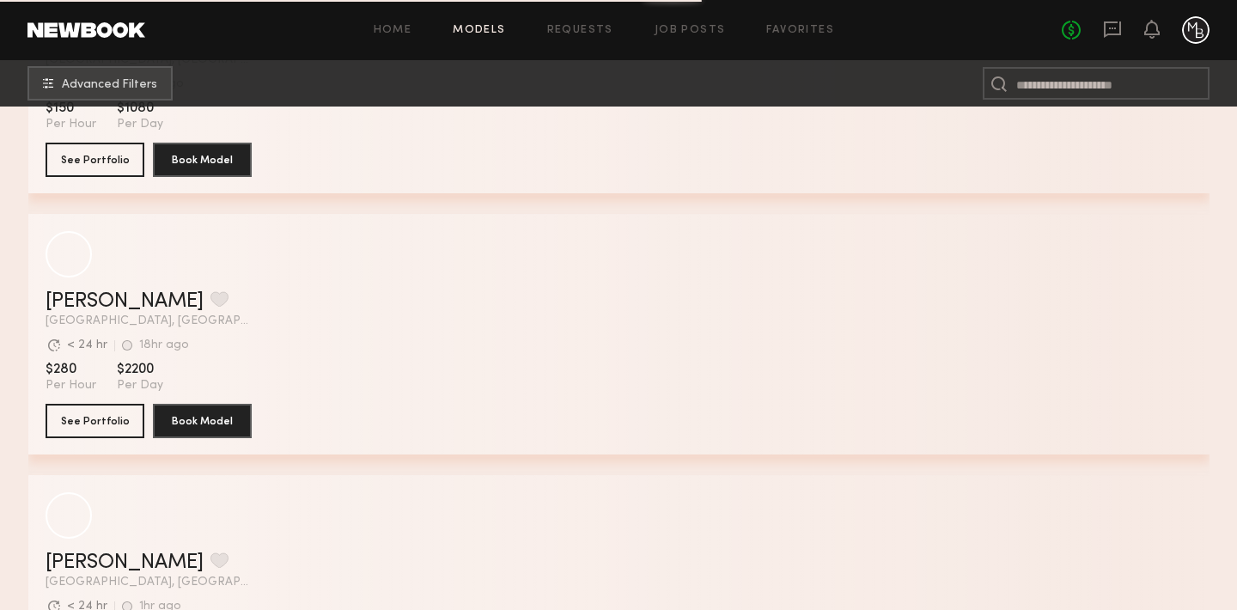
scroll to position [24897, 0]
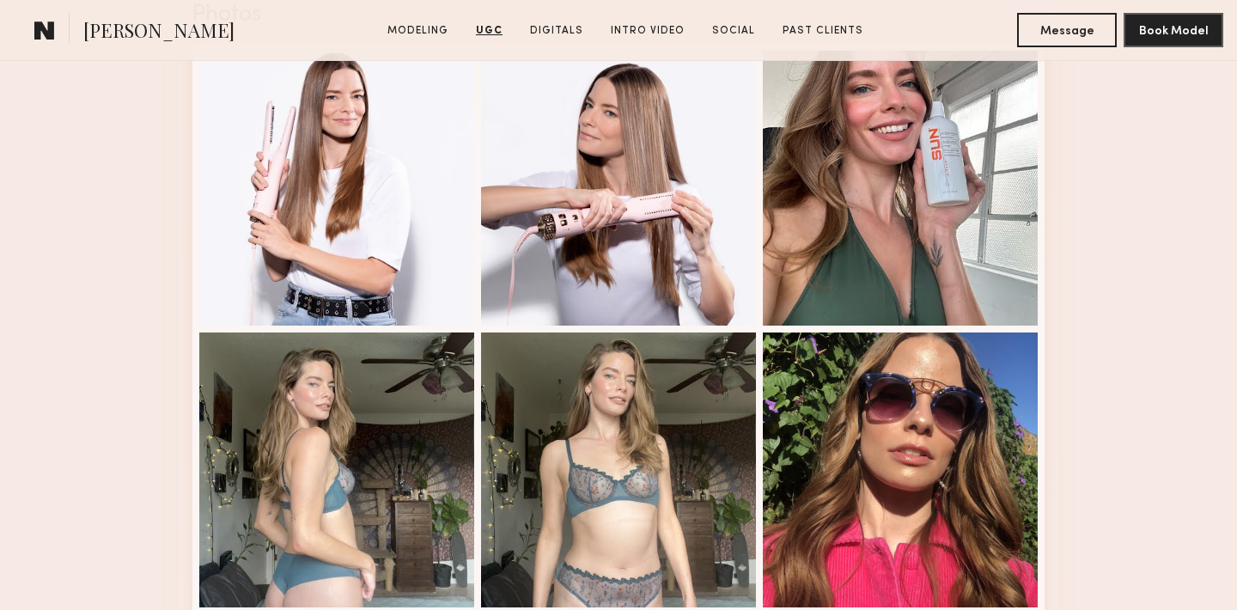
scroll to position [2202, 0]
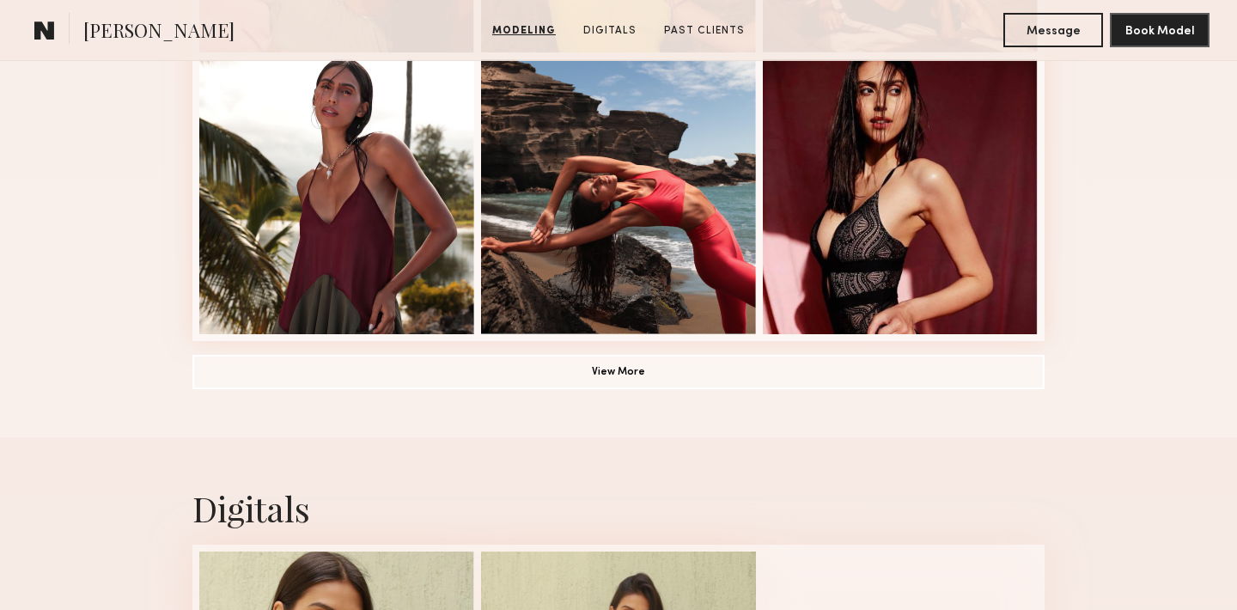
scroll to position [1279, 0]
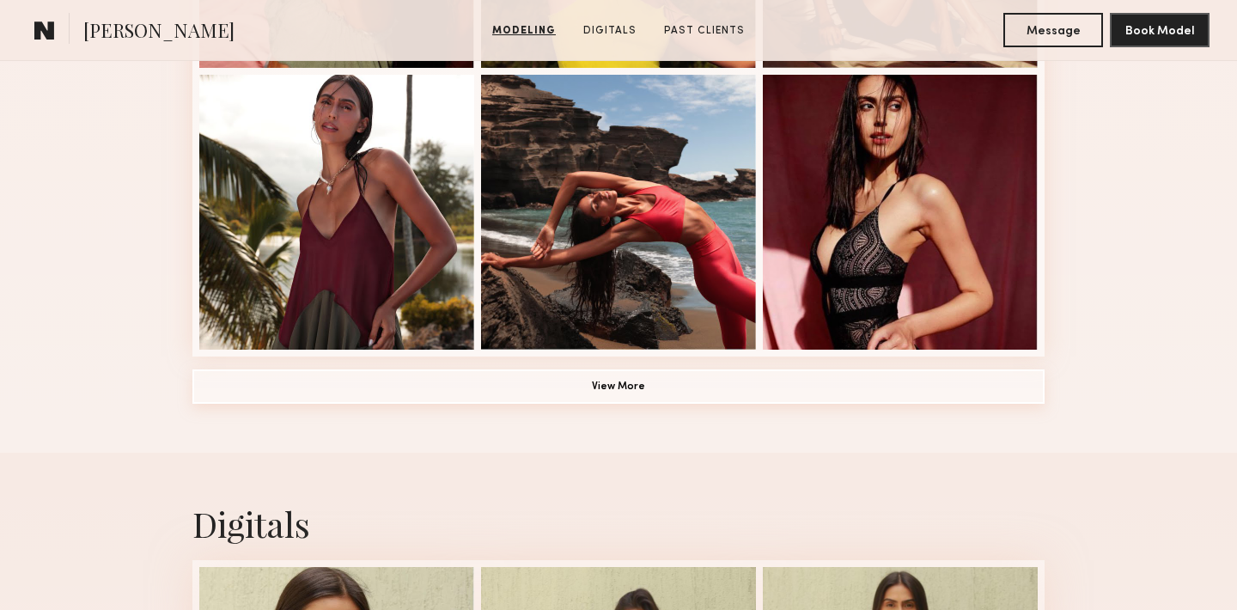
click at [577, 389] on button "View More" at bounding box center [618, 386] width 852 height 34
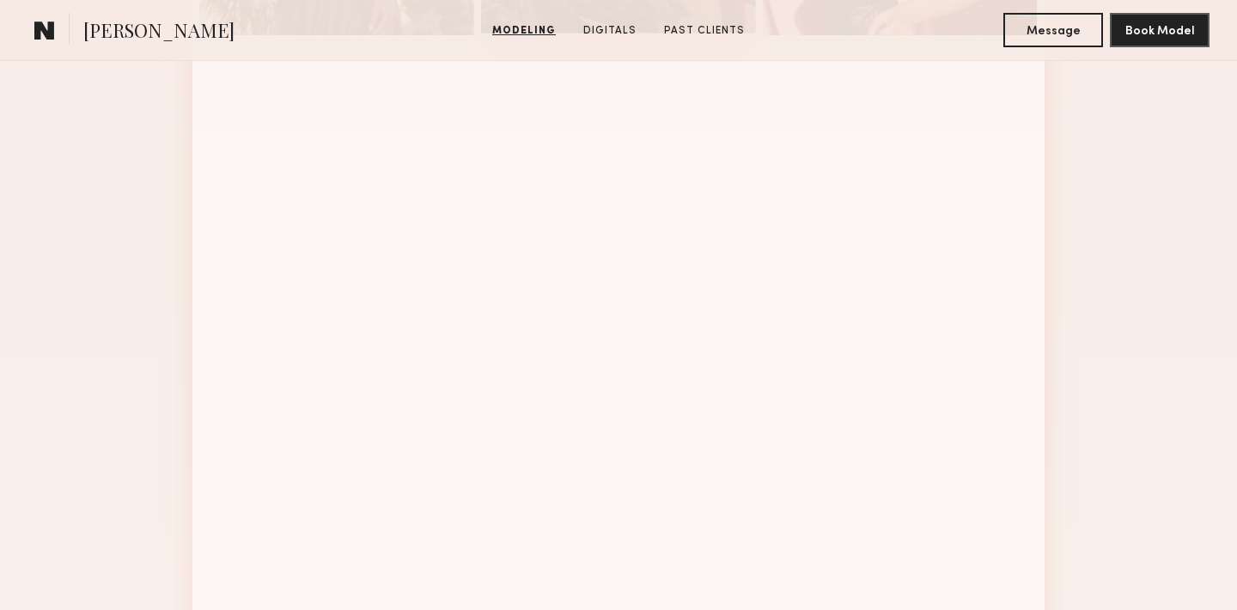
scroll to position [1627, 0]
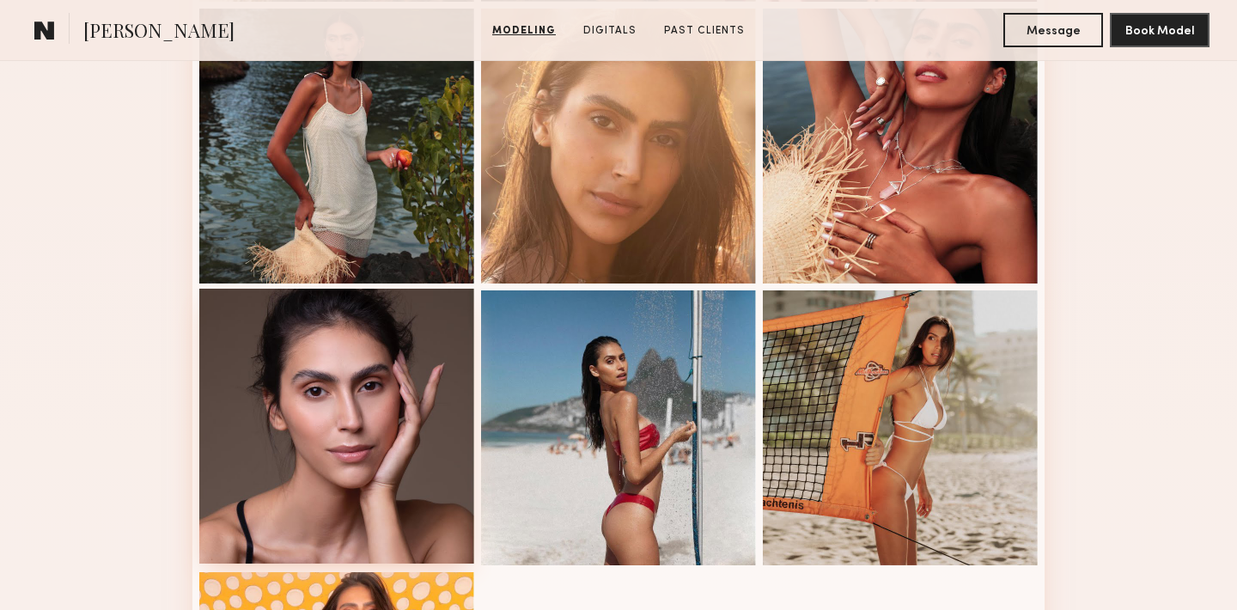
click at [398, 389] on div at bounding box center [336, 426] width 275 height 275
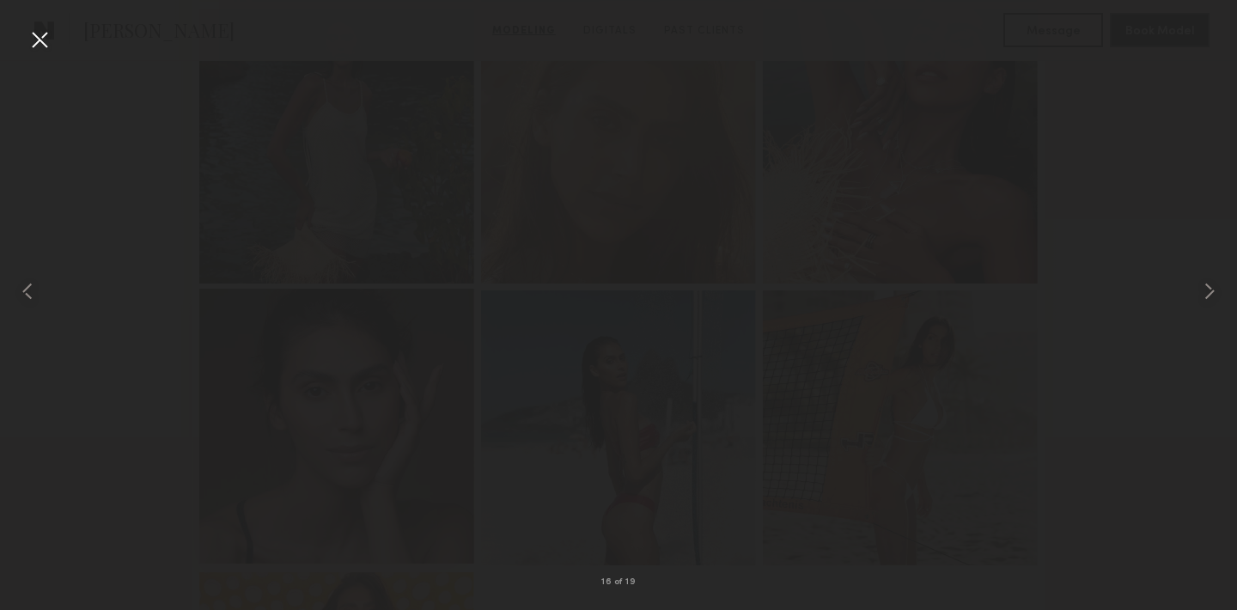
click at [398, 389] on div at bounding box center [336, 426] width 275 height 275
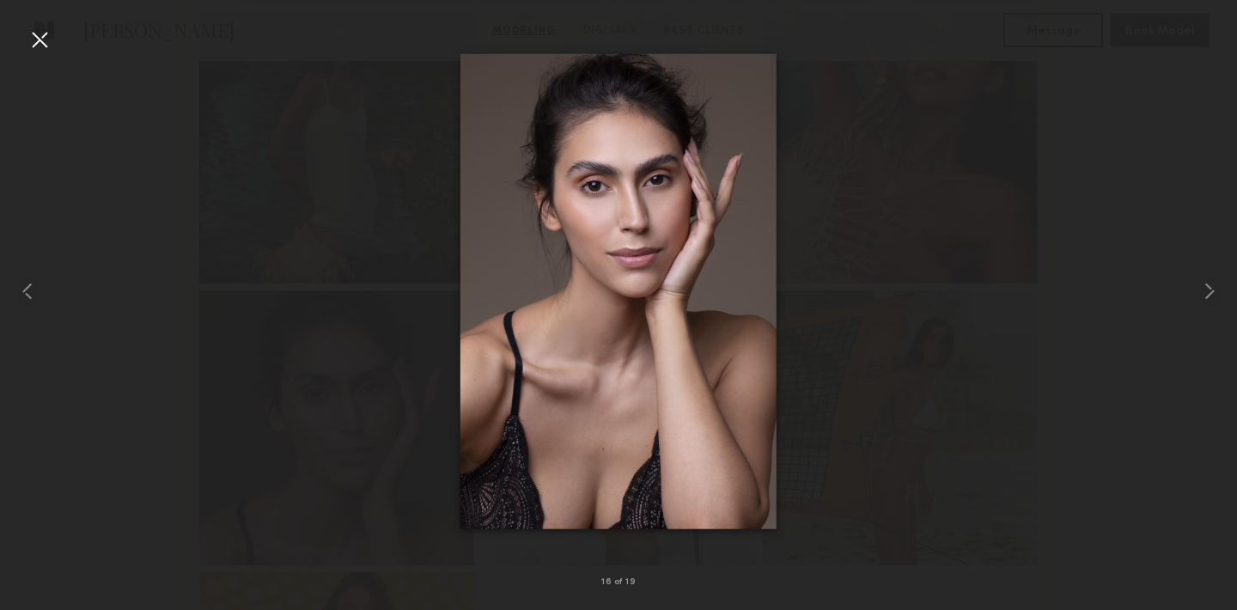
click at [158, 113] on div at bounding box center [618, 291] width 1237 height 528
click at [45, 40] on div at bounding box center [39, 39] width 27 height 27
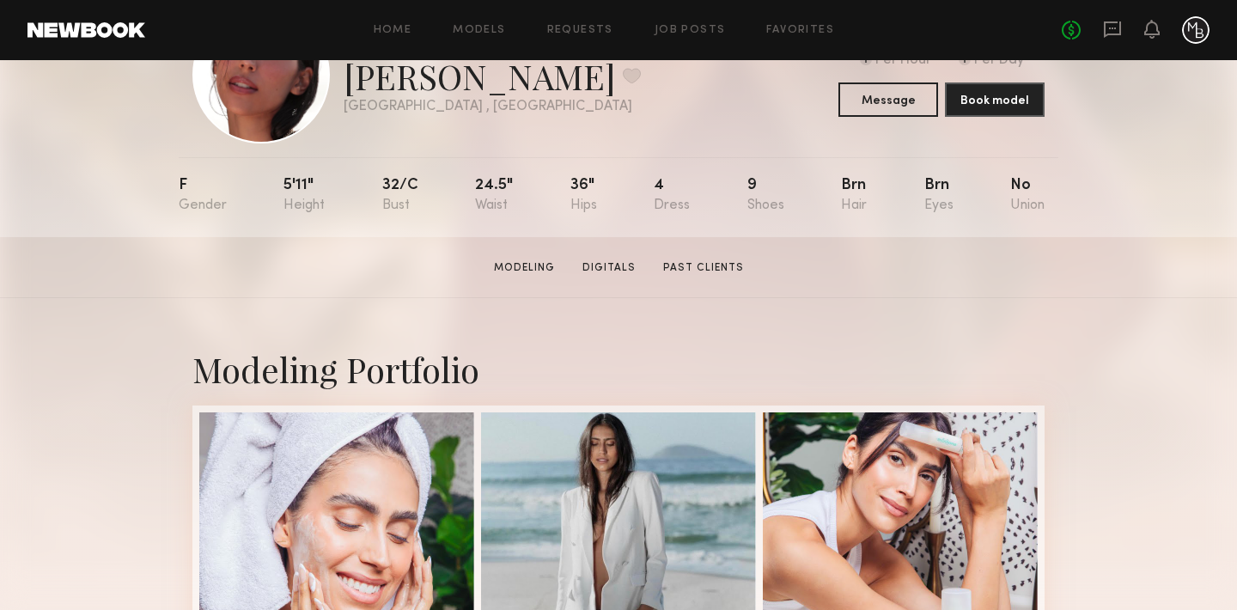
scroll to position [0, 0]
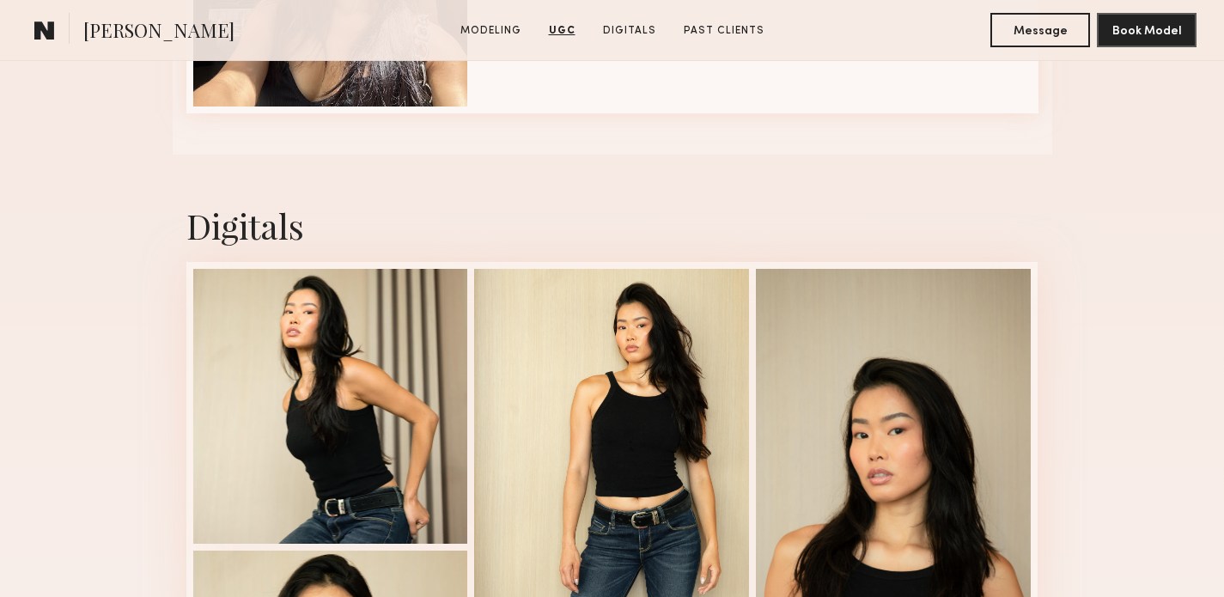
scroll to position [2988, 0]
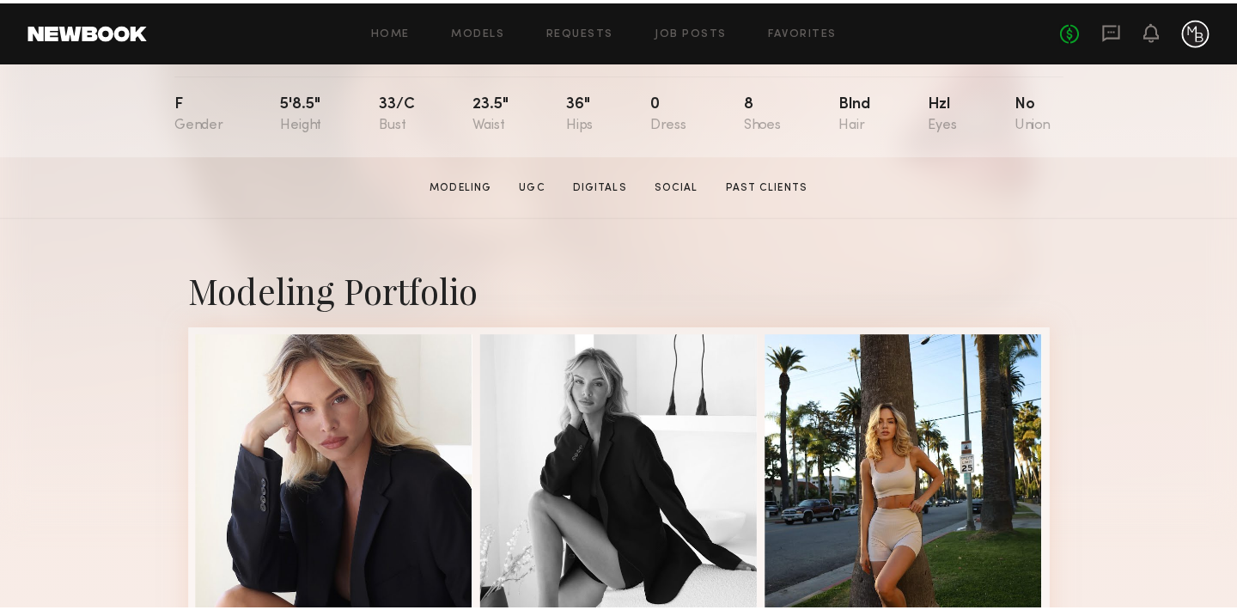
scroll to position [185, 0]
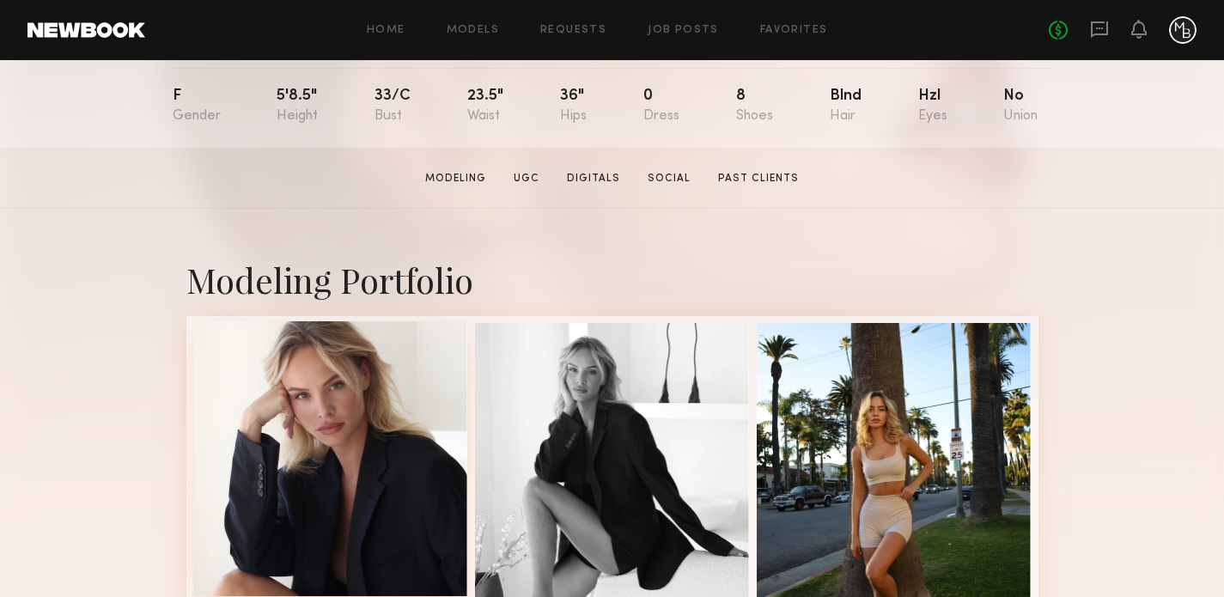
click at [304, 477] on div at bounding box center [330, 458] width 275 height 275
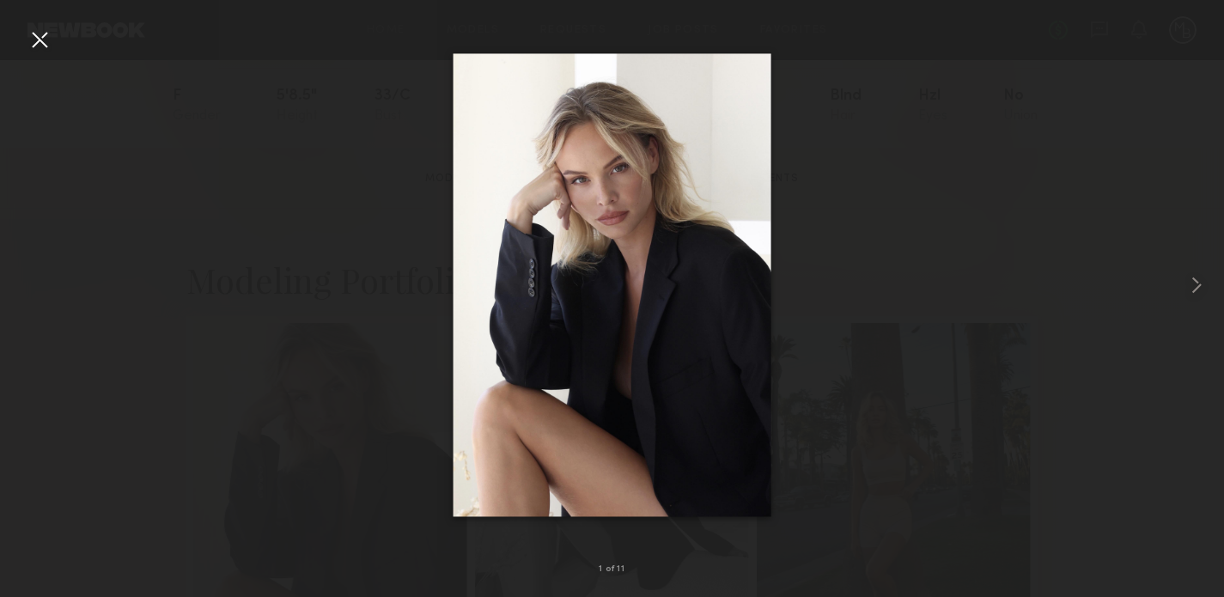
click at [380, 403] on div at bounding box center [612, 284] width 1224 height 515
click at [121, 97] on div at bounding box center [612, 284] width 1224 height 515
click at [40, 41] on div at bounding box center [39, 39] width 27 height 27
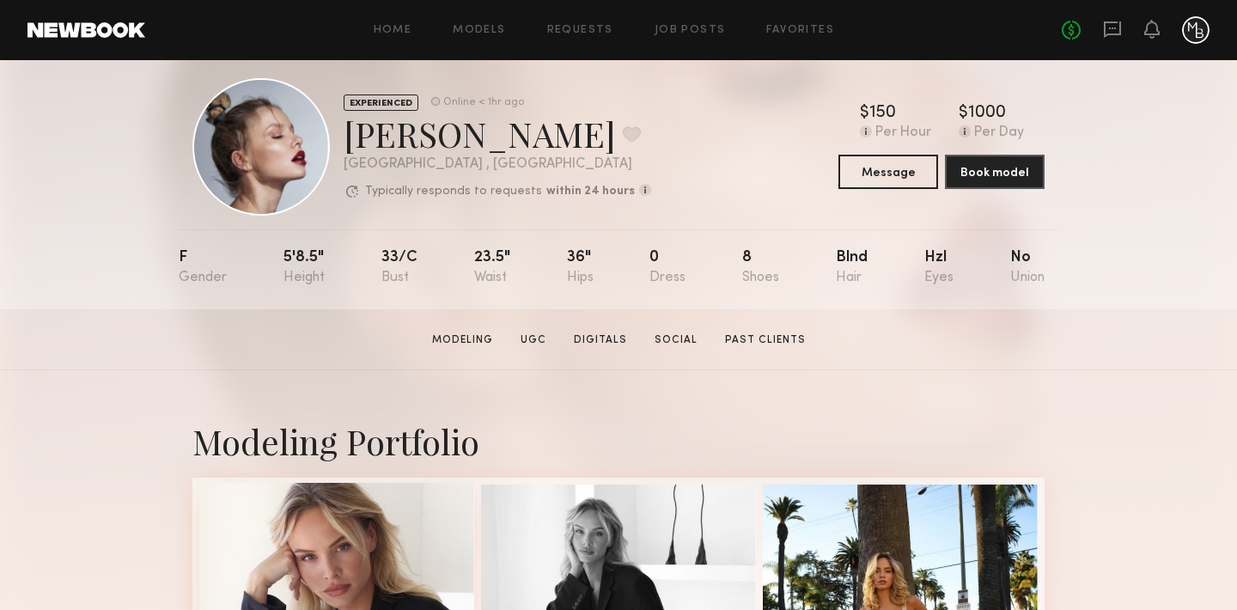
scroll to position [19, 0]
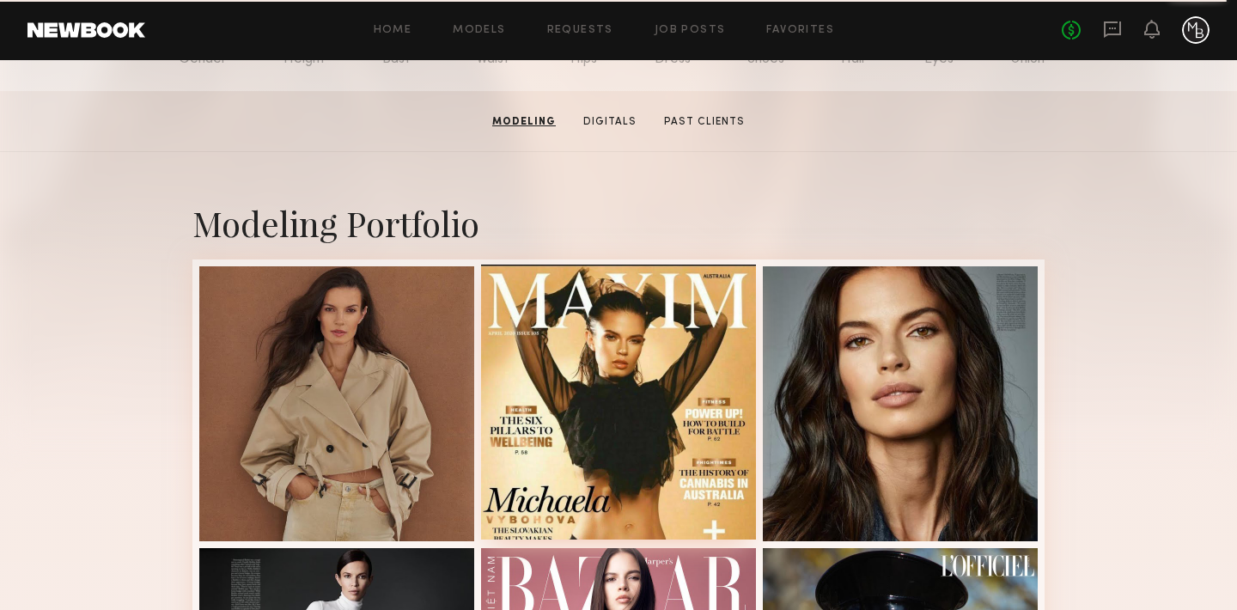
scroll to position [271, 0]
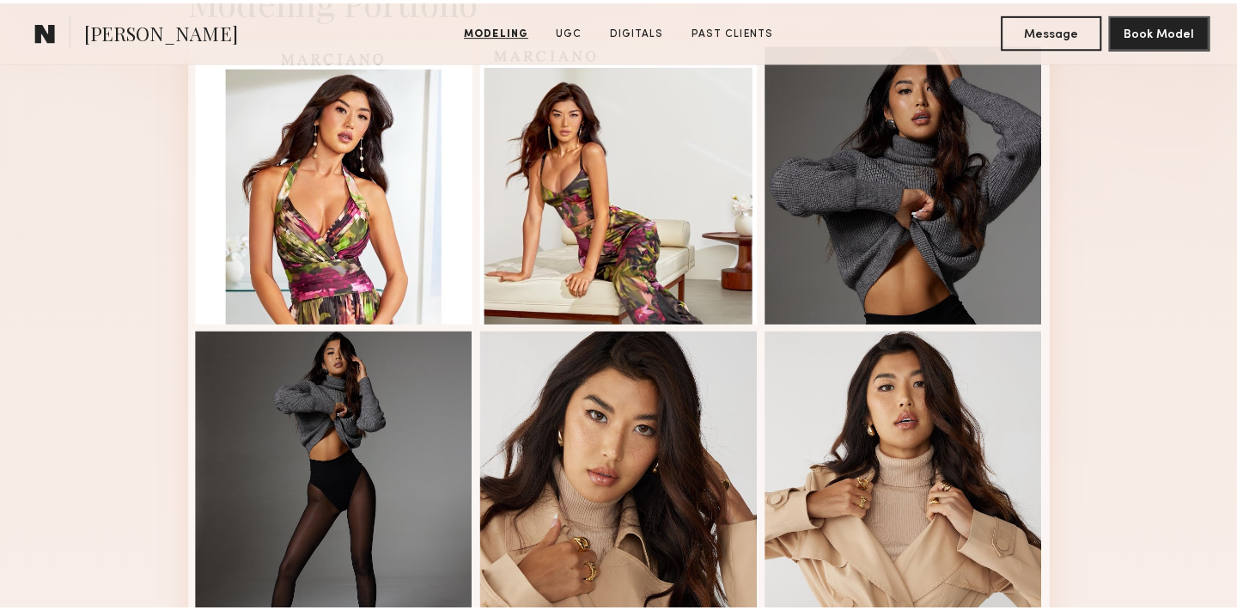
scroll to position [488, 0]
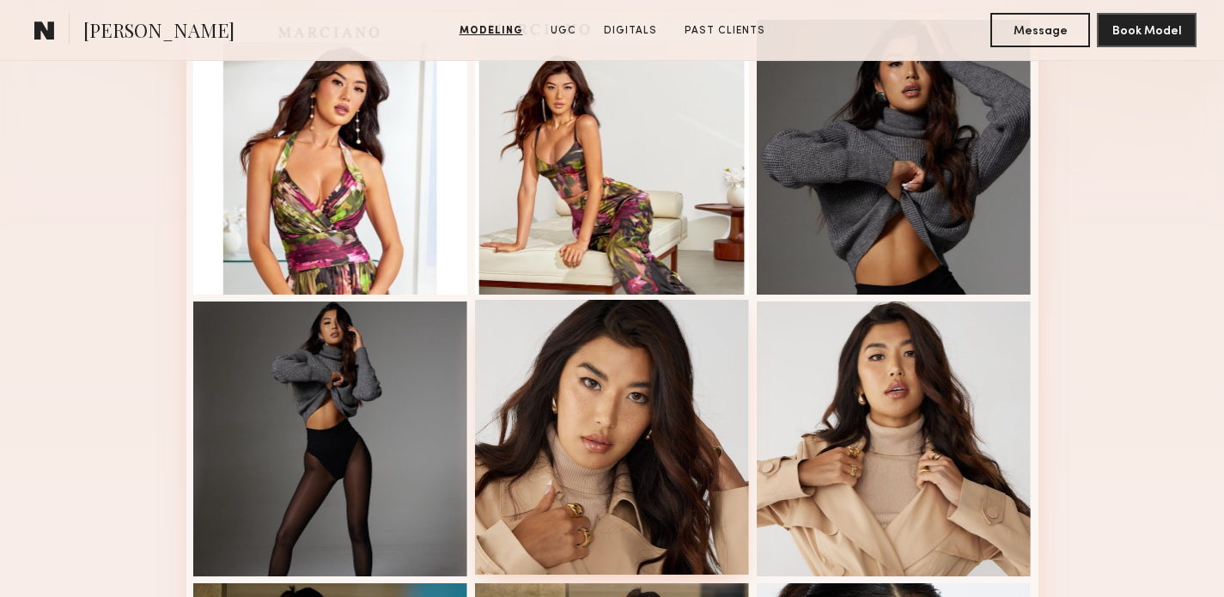
click at [589, 398] on div at bounding box center [612, 437] width 275 height 275
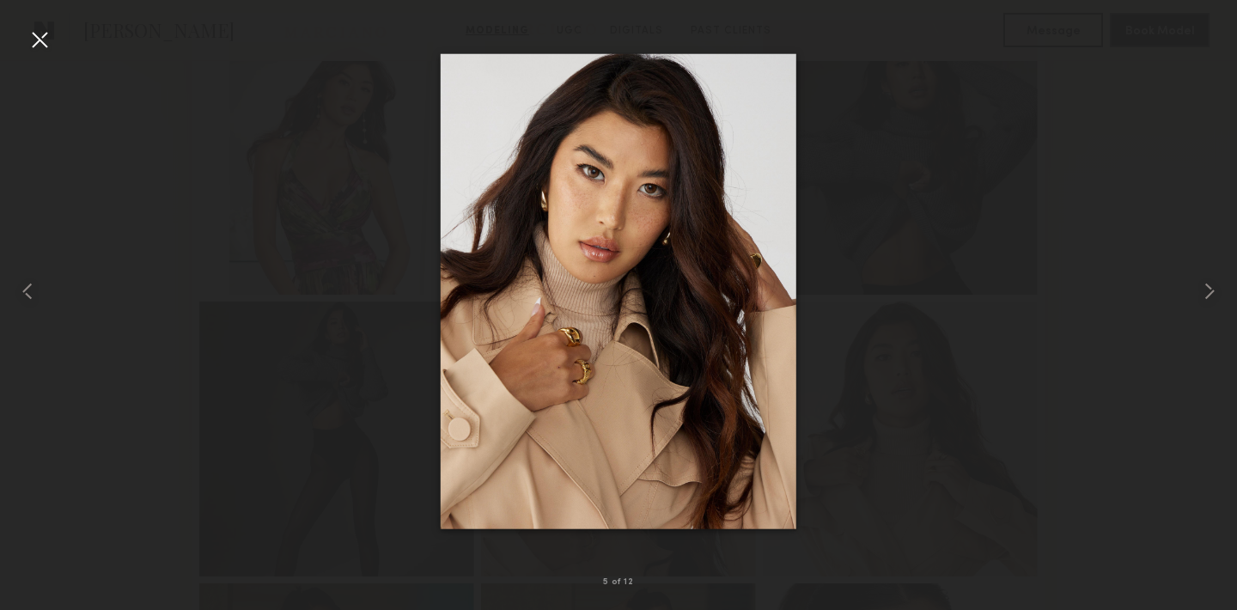
click at [138, 101] on div at bounding box center [618, 291] width 1237 height 528
click at [41, 42] on div at bounding box center [39, 39] width 27 height 27
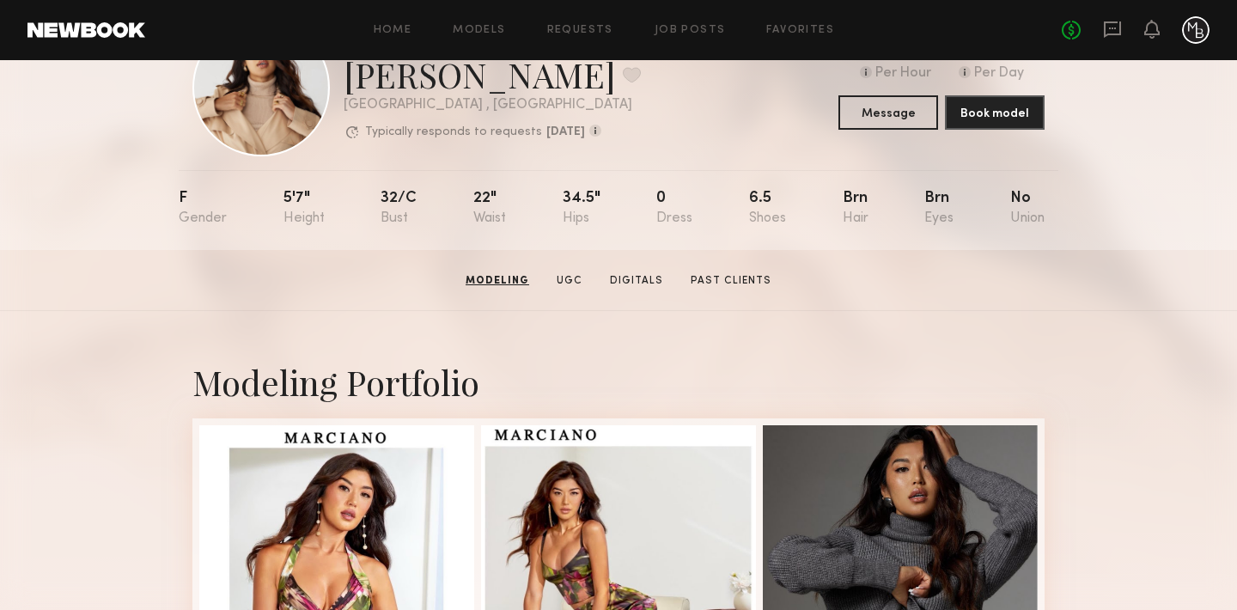
scroll to position [0, 0]
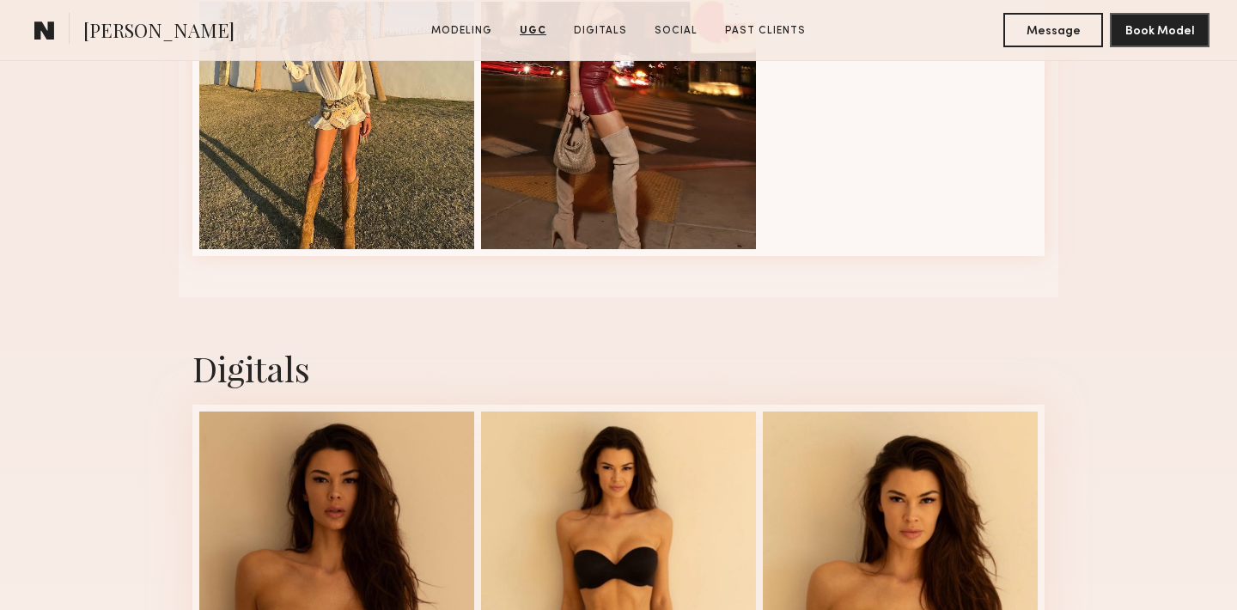
scroll to position [2780, 0]
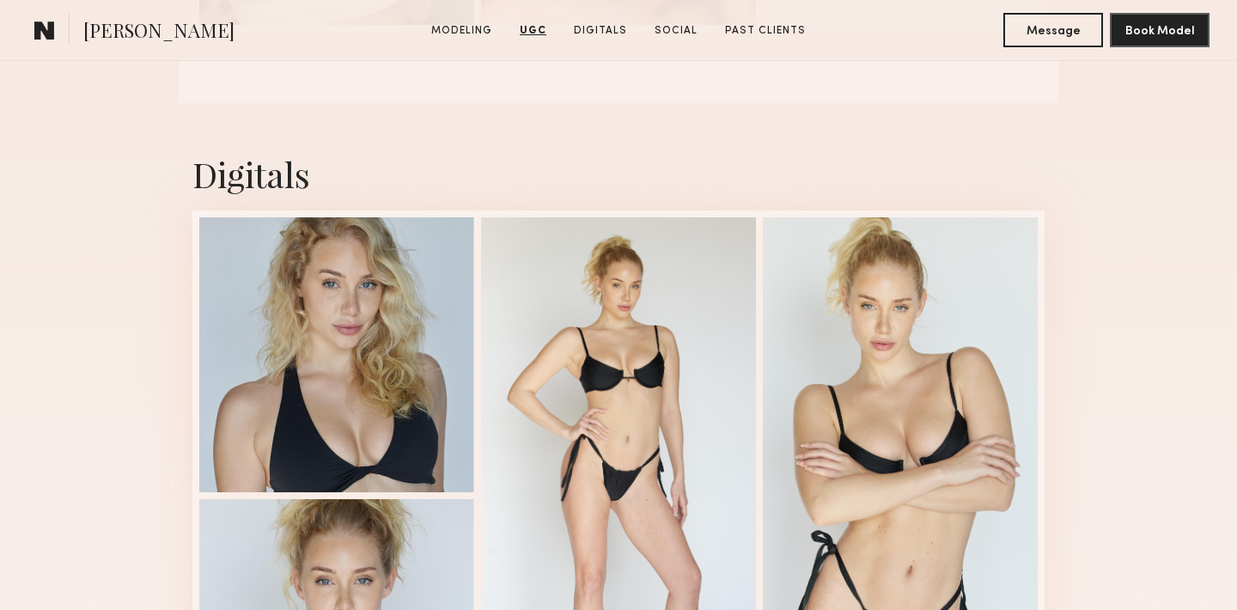
scroll to position [2969, 0]
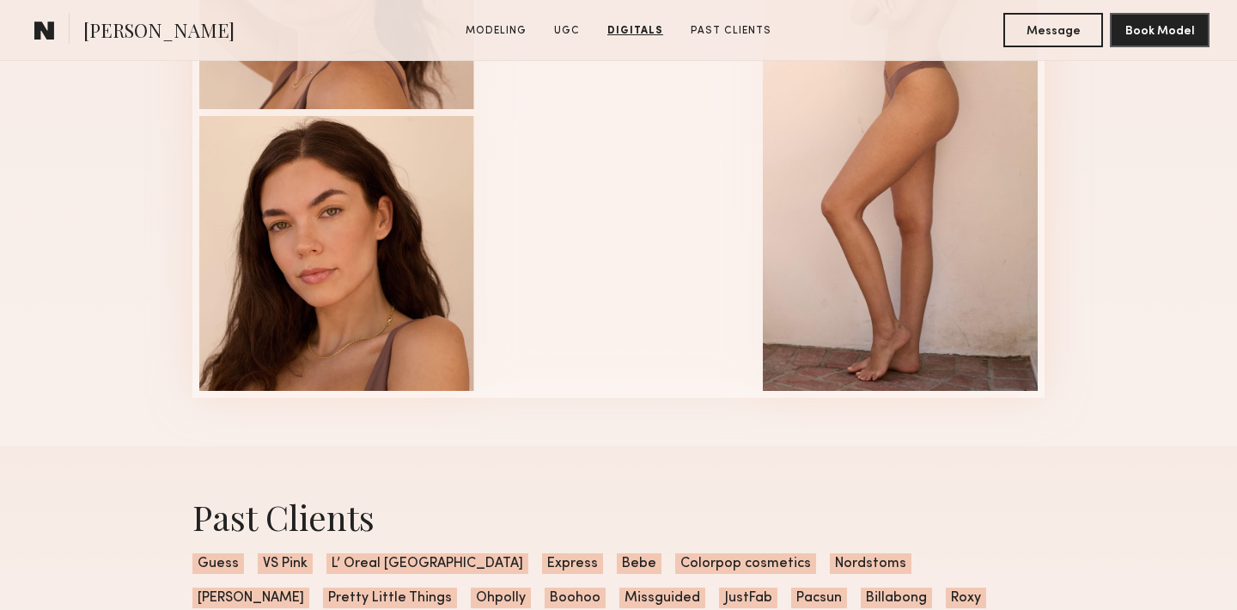
scroll to position [3982, 0]
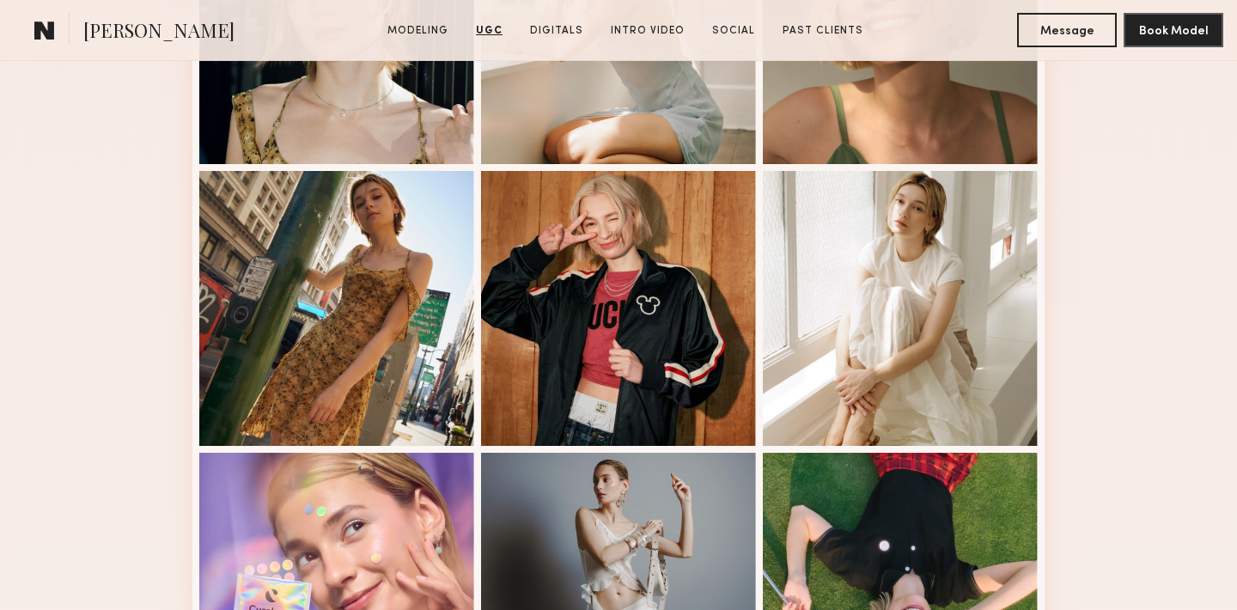
scroll to position [571, 0]
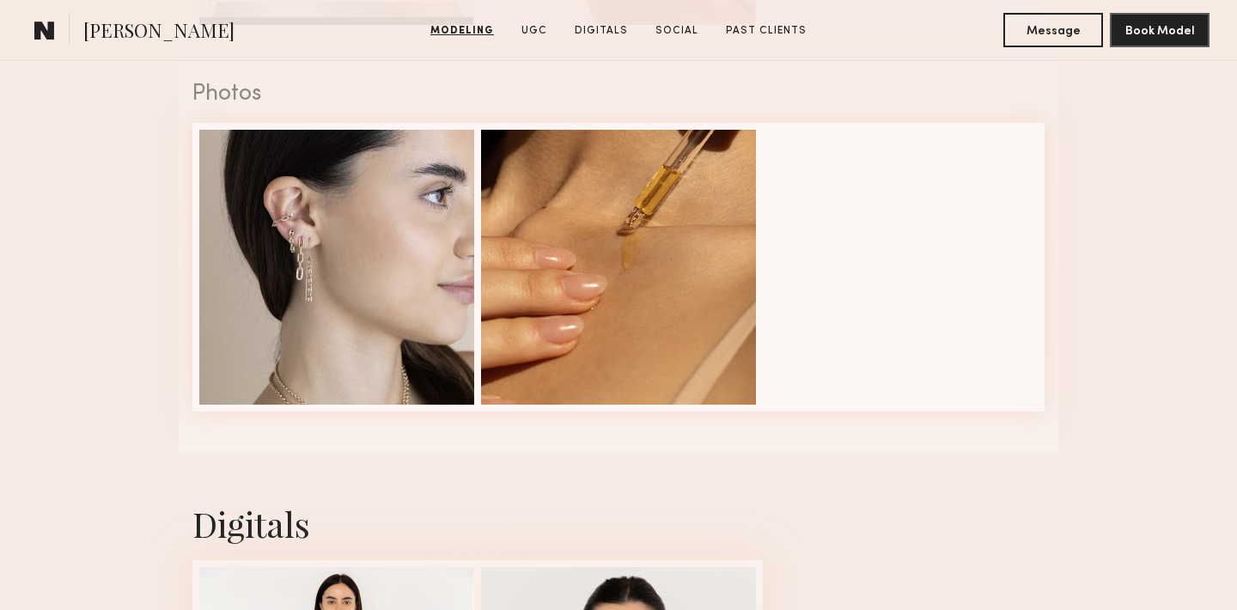
scroll to position [2353, 0]
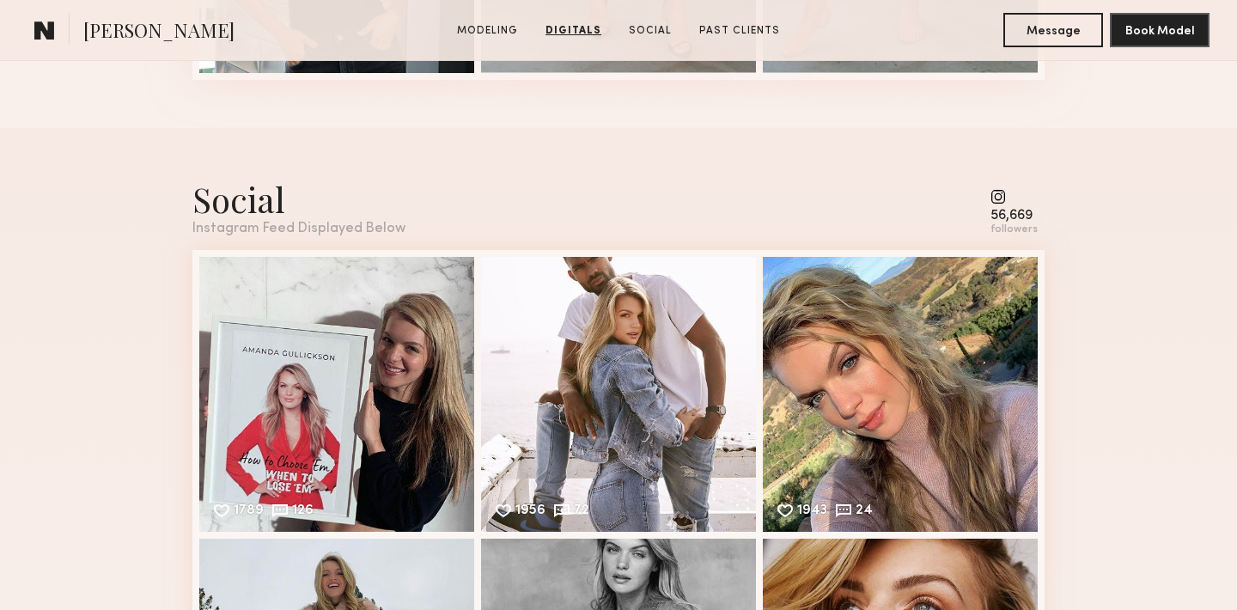
scroll to position [2334, 0]
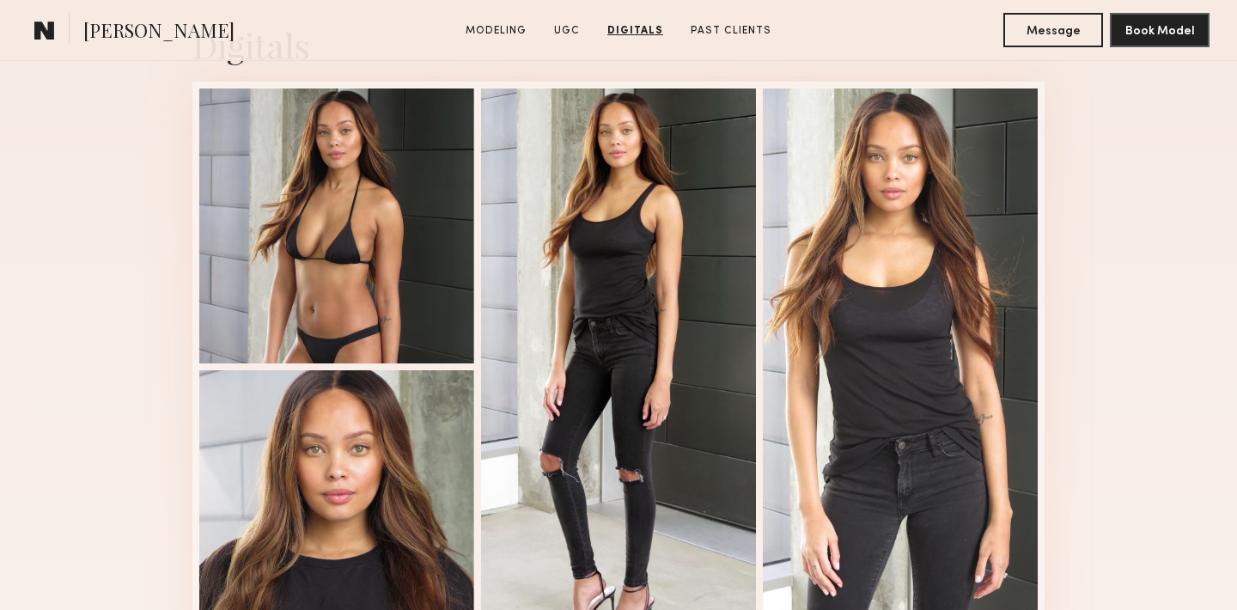
scroll to position [2223, 0]
